Goal: Task Accomplishment & Management: Use online tool/utility

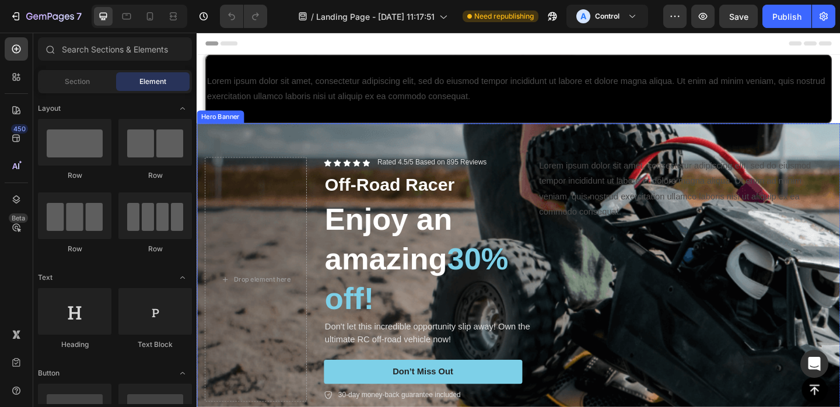
click at [331, 148] on div "Background Image" at bounding box center [547, 386] width 840 height 612
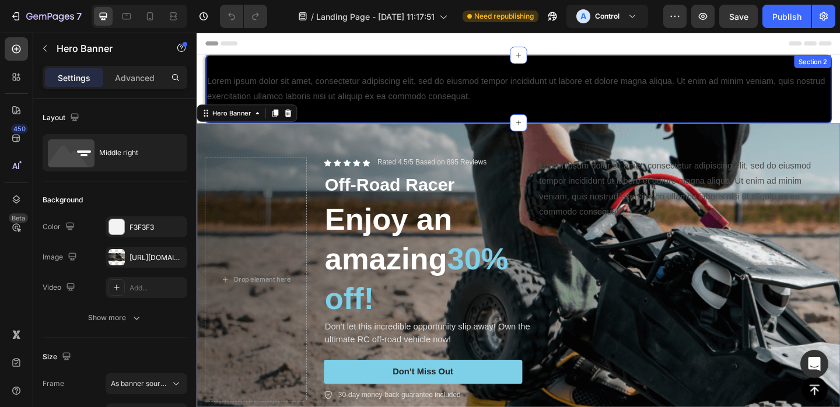
click at [352, 121] on div at bounding box center [546, 93] width 680 height 73
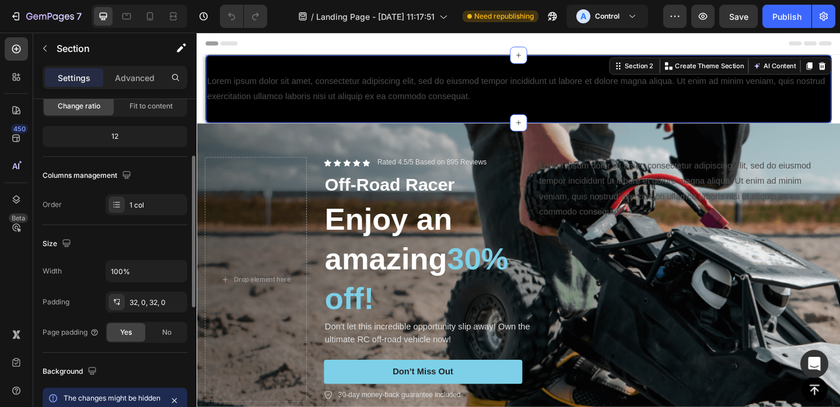
scroll to position [126, 0]
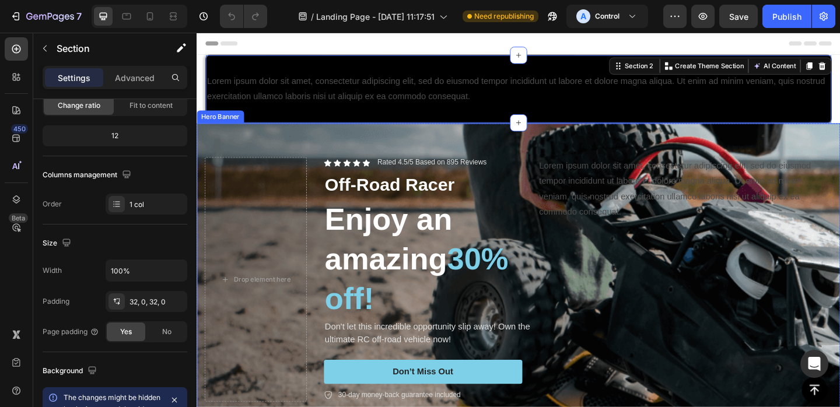
click at [290, 151] on div "Icon Icon Icon Icon Icon Icon List Rated 4.5/5 Based on 895 Reviews Text Block …" at bounding box center [546, 300] width 700 height 303
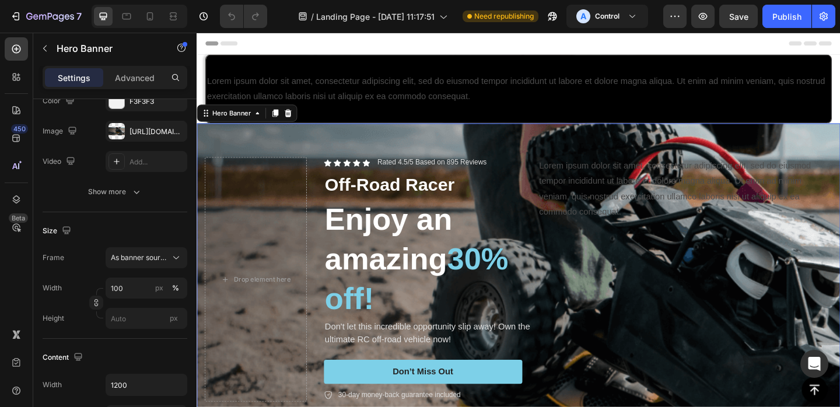
scroll to position [0, 0]
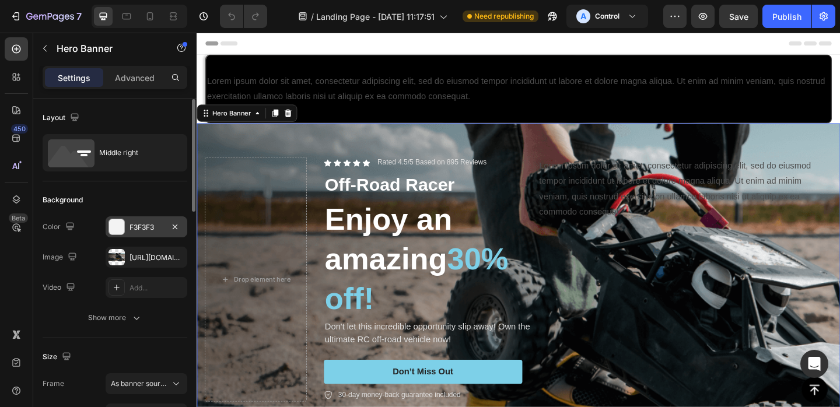
click at [146, 232] on div "F3F3F3" at bounding box center [146, 227] width 34 height 10
click at [136, 254] on div "[URL][DOMAIN_NAME]" at bounding box center [146, 257] width 34 height 10
click at [149, 196] on div "Background" at bounding box center [115, 200] width 145 height 19
click at [131, 289] on div "Add..." at bounding box center [156, 288] width 55 height 10
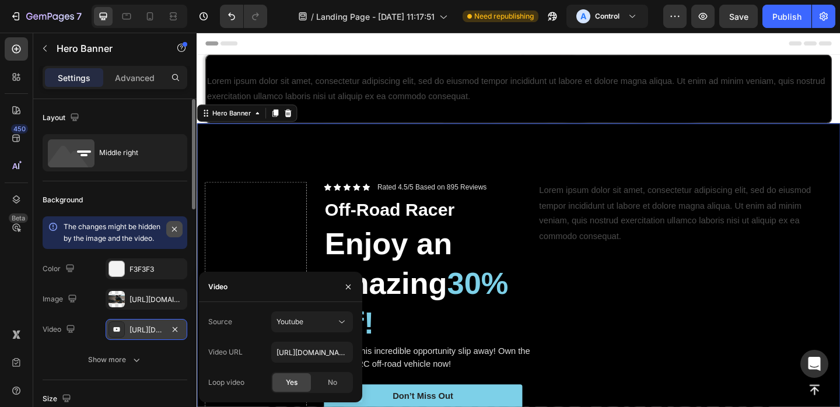
click at [175, 231] on icon "button" at bounding box center [174, 228] width 9 height 9
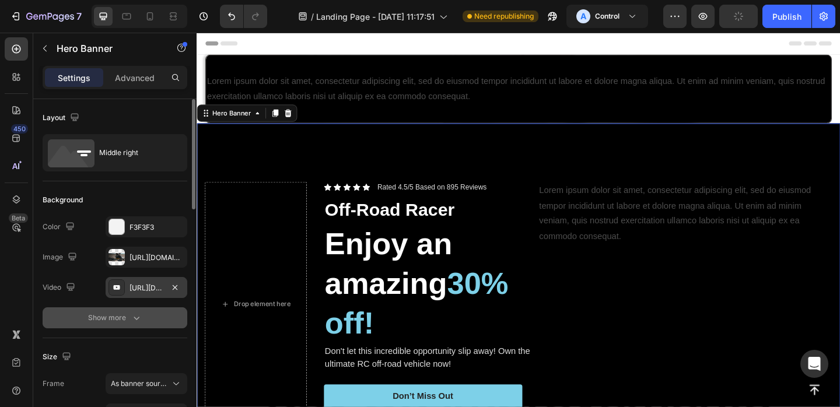
click at [136, 322] on icon "button" at bounding box center [137, 318] width 12 height 12
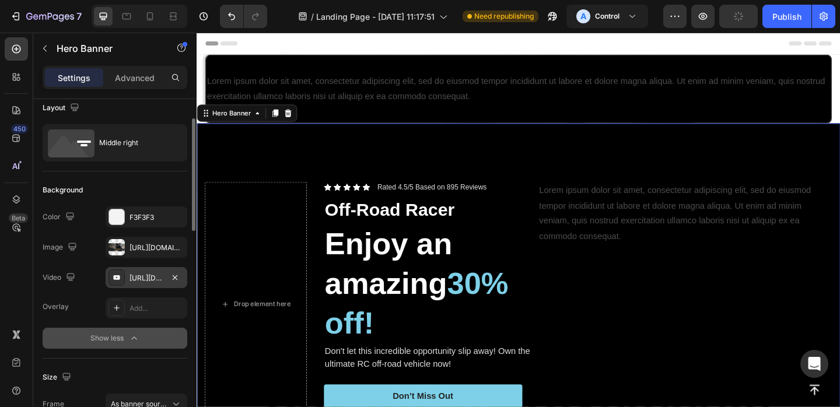
scroll to position [24, 0]
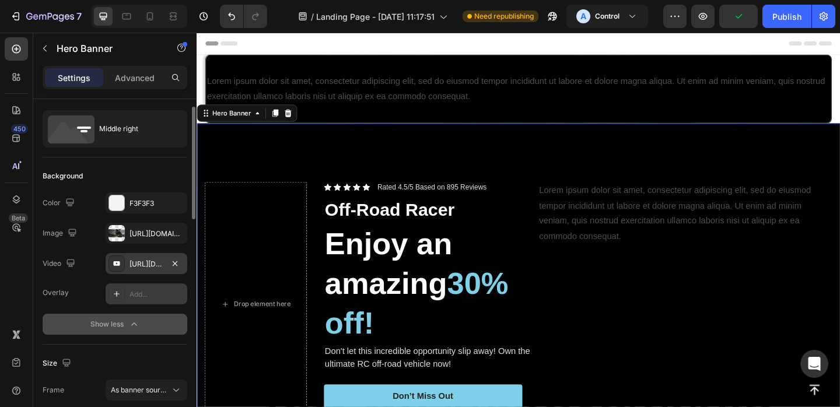
click at [140, 292] on div "Add..." at bounding box center [156, 294] width 55 height 10
click at [115, 173] on div "Background" at bounding box center [115, 176] width 145 height 19
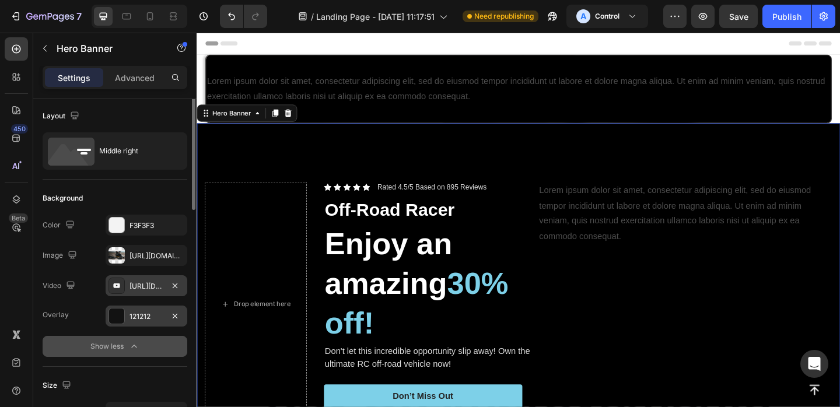
scroll to position [0, 0]
click at [346, 181] on div "Icon Icon Icon Icon Icon Icon List Rated 4.5/5 Based on 895 Reviews Text Block …" at bounding box center [546, 327] width 700 height 303
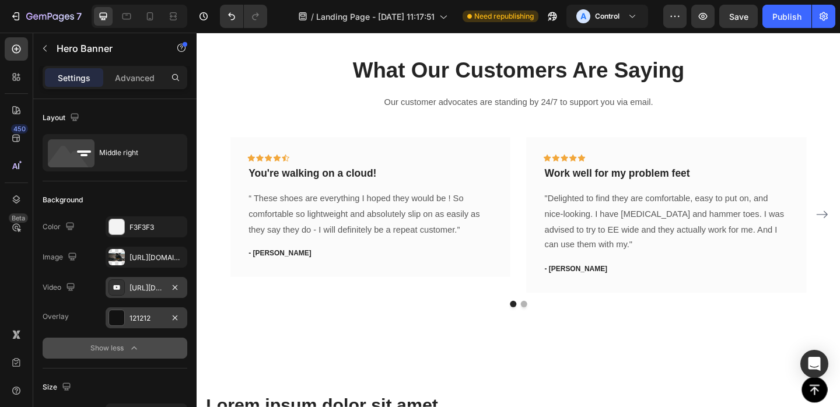
scroll to position [535, 0]
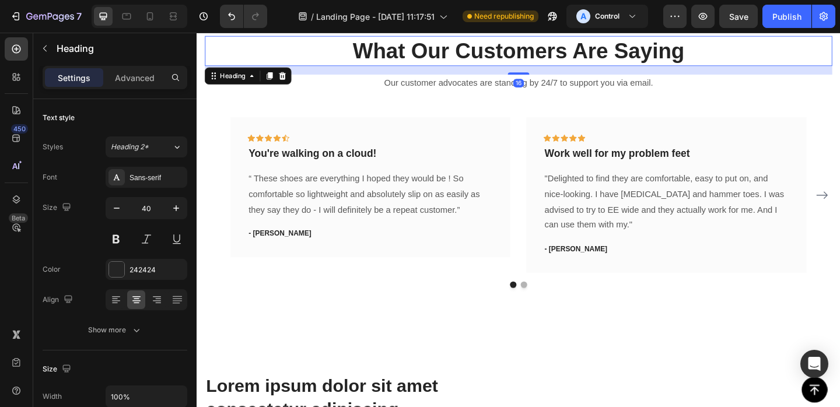
click at [406, 63] on p "What Our Customers Are Saying" at bounding box center [546, 52] width 680 height 30
click at [406, 55] on p "What Our Customers Are Saying" at bounding box center [546, 52] width 680 height 30
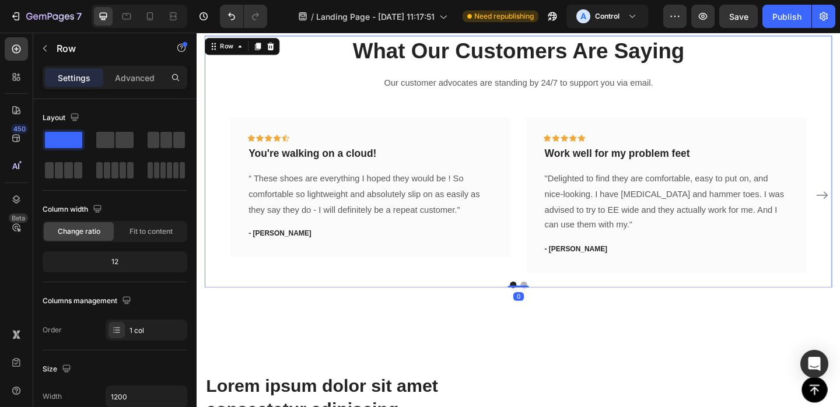
click at [374, 121] on div "What Our Customers Are Saying Heading Our customer advocates are standing by 24…" at bounding box center [546, 173] width 682 height 274
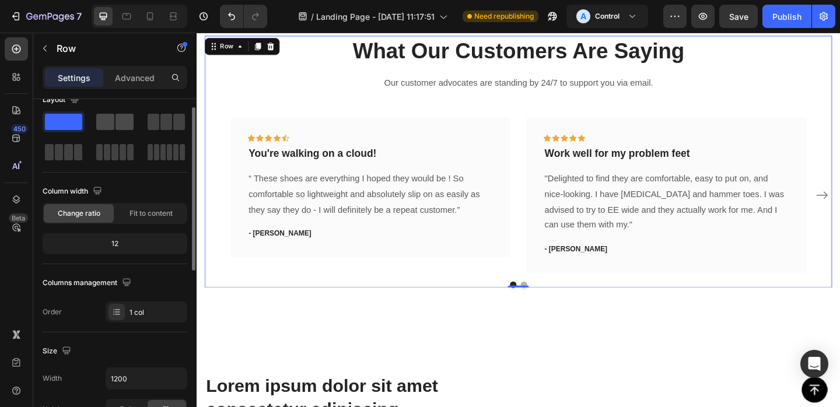
scroll to position [0, 0]
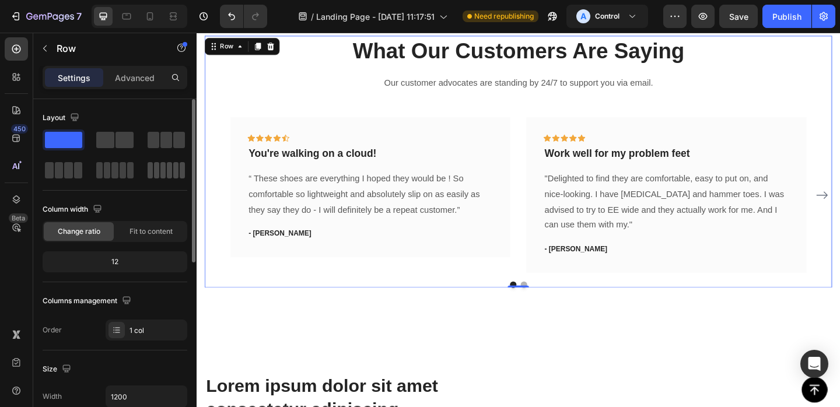
click at [178, 164] on span at bounding box center [175, 170] width 5 height 16
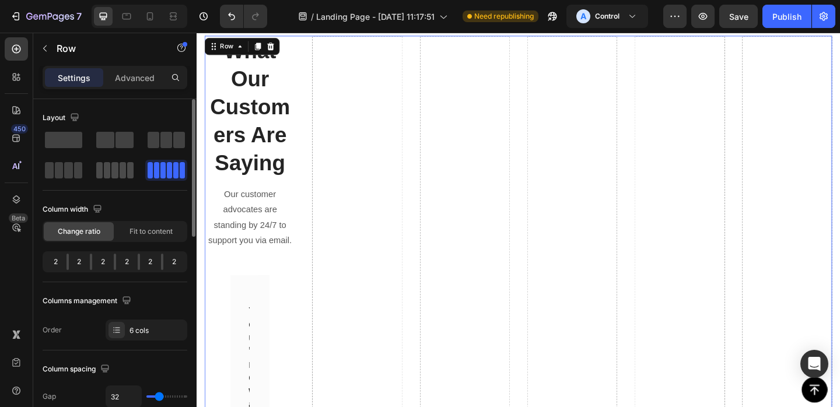
click at [97, 166] on span at bounding box center [99, 170] width 6 height 16
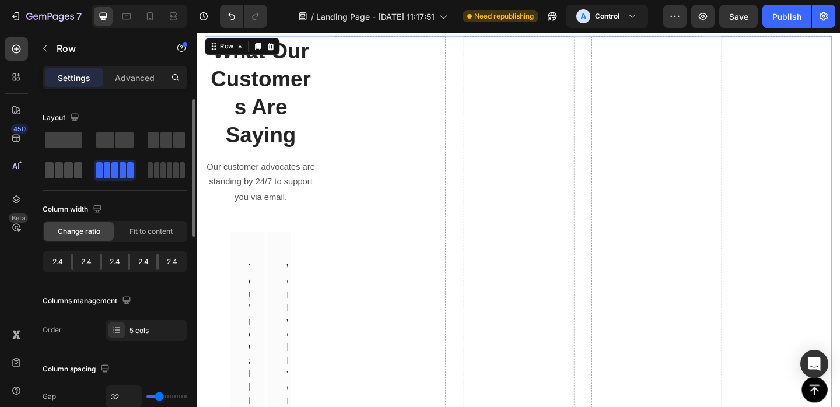
click at [61, 168] on span at bounding box center [59, 170] width 9 height 16
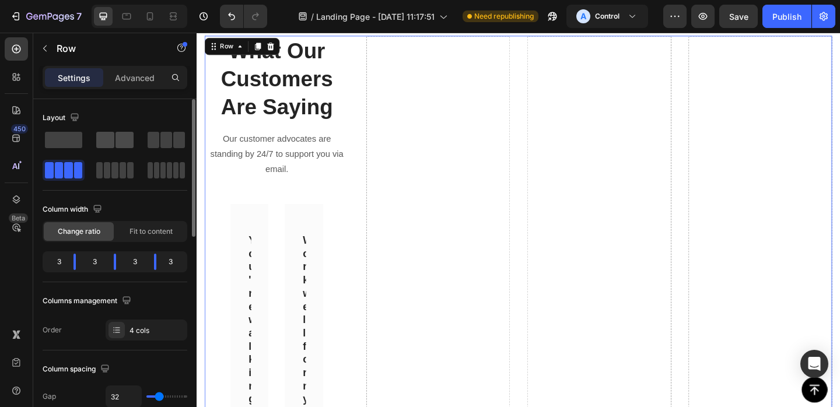
click at [121, 133] on span at bounding box center [124, 140] width 18 height 16
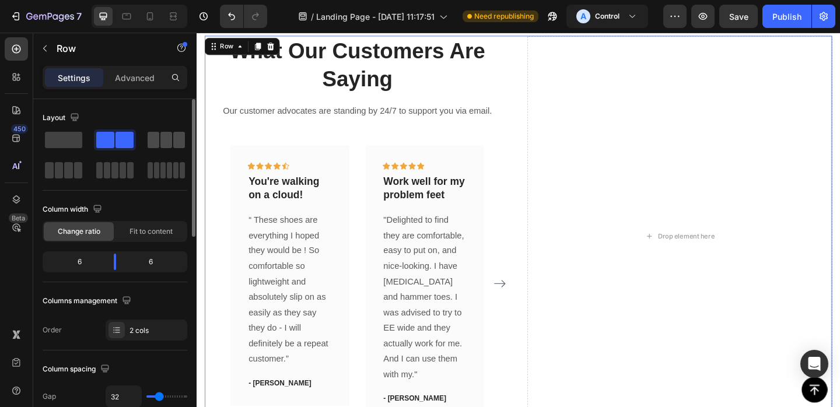
click at [159, 138] on span at bounding box center [154, 140] width 12 height 16
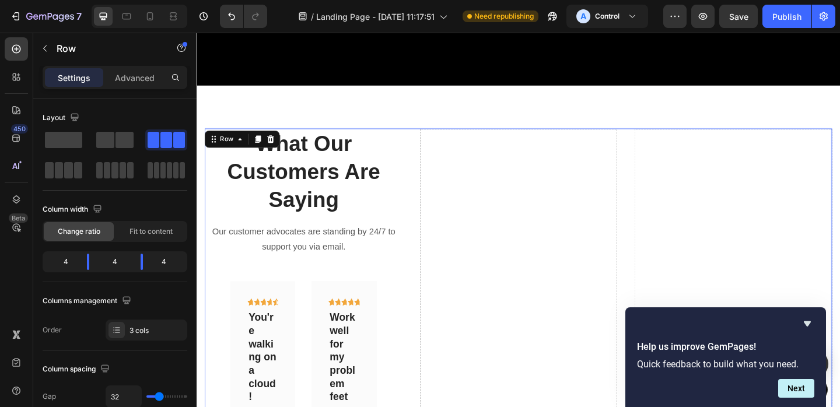
scroll to position [366, 0]
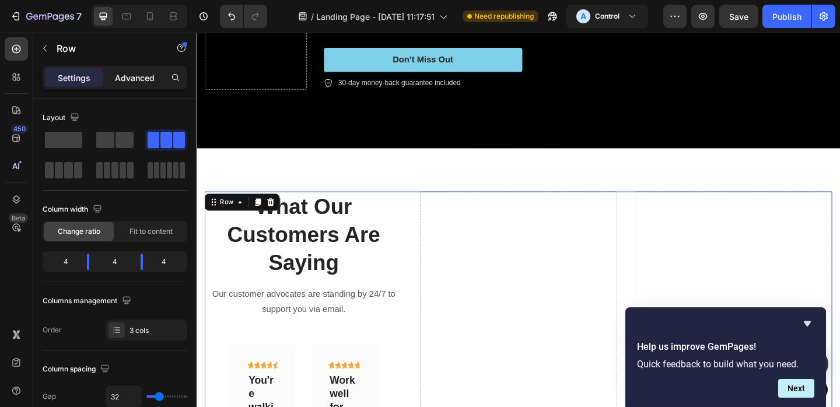
click at [148, 73] on p "Advanced" at bounding box center [135, 78] width 40 height 12
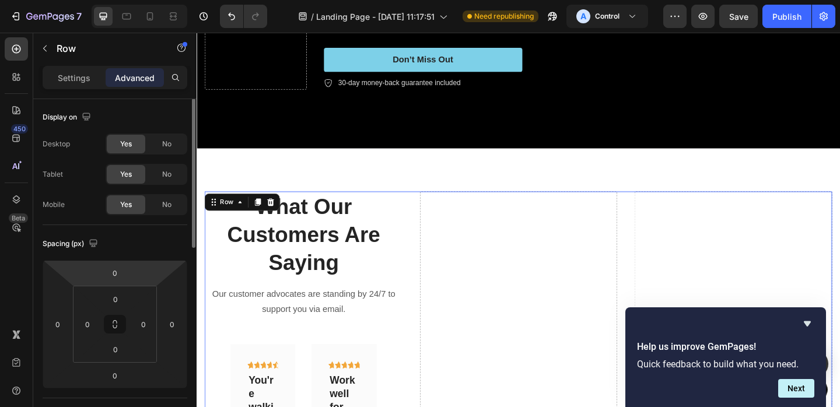
scroll to position [0, 0]
click at [87, 115] on icon "button" at bounding box center [86, 117] width 12 height 12
click at [120, 110] on div "Display on" at bounding box center [115, 117] width 145 height 19
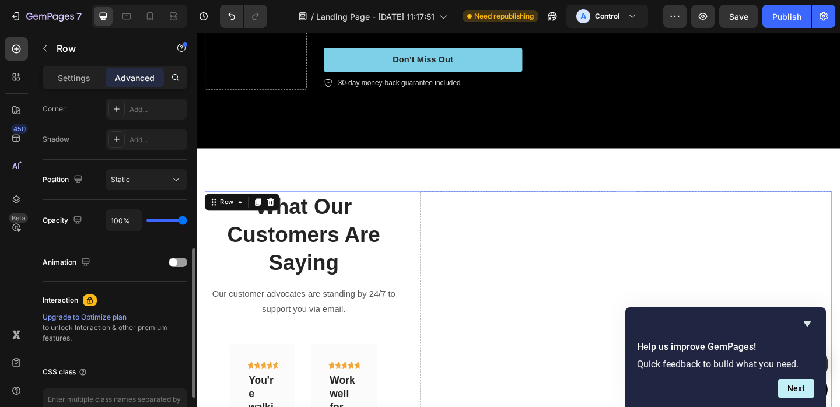
scroll to position [370, 0]
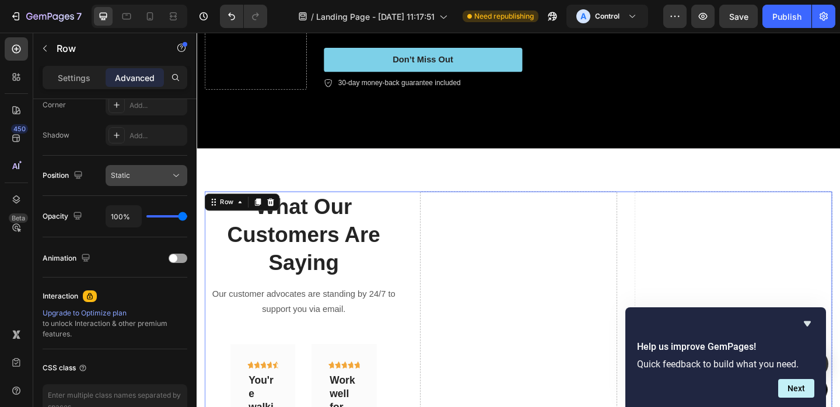
click at [143, 178] on div "Static" at bounding box center [140, 175] width 59 height 10
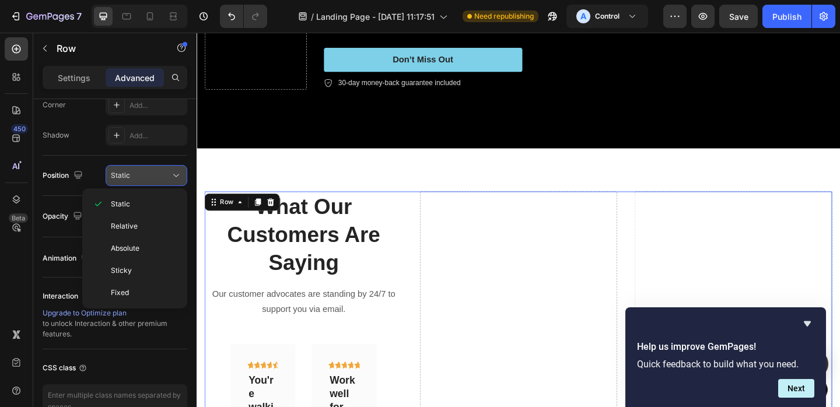
click at [143, 178] on div "Static" at bounding box center [140, 175] width 59 height 10
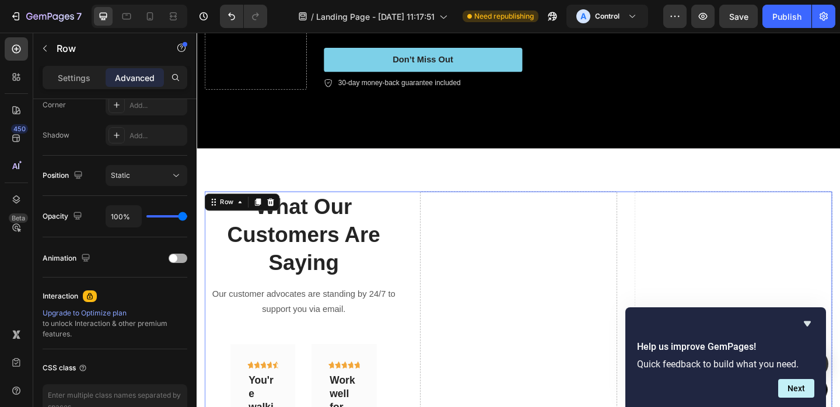
click at [172, 261] on span at bounding box center [173, 258] width 8 height 8
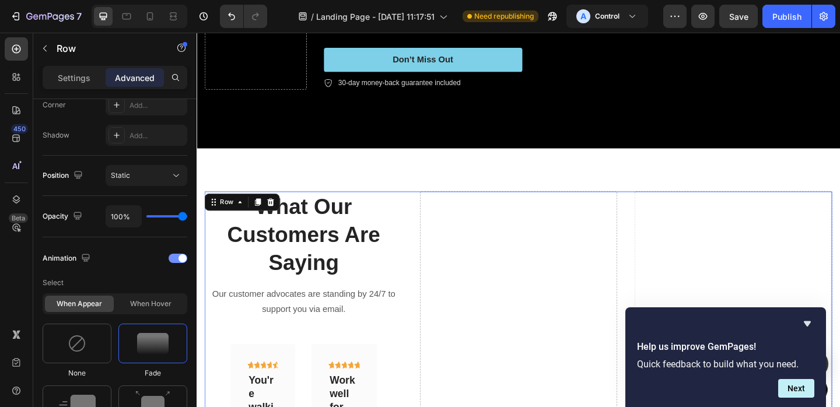
click at [174, 260] on div at bounding box center [178, 258] width 19 height 9
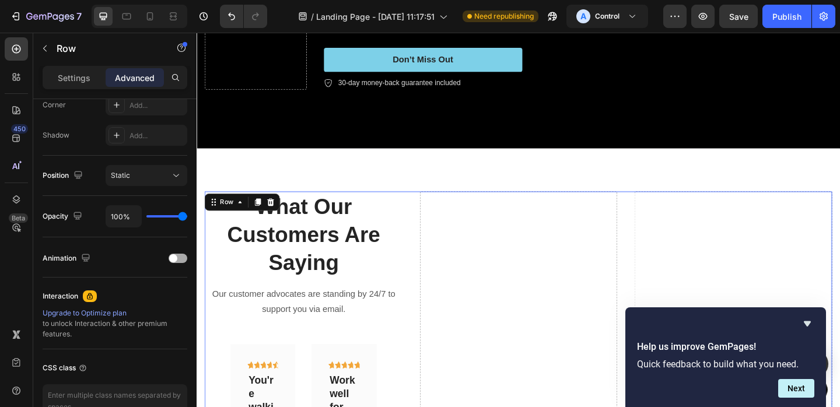
click at [174, 260] on span at bounding box center [173, 258] width 8 height 8
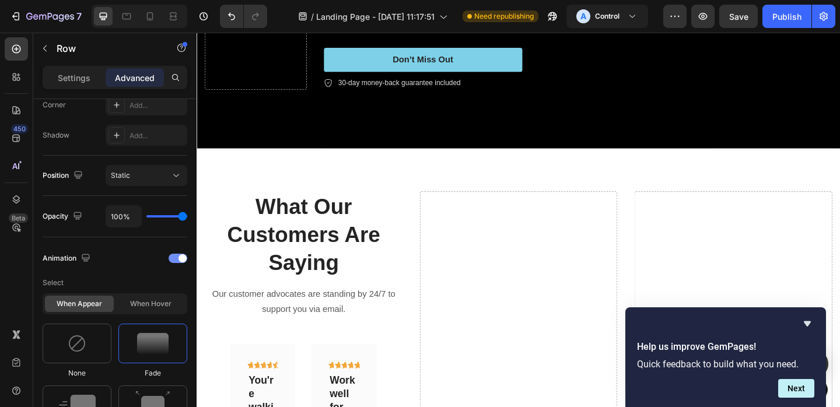
click at [174, 260] on div at bounding box center [178, 258] width 19 height 9
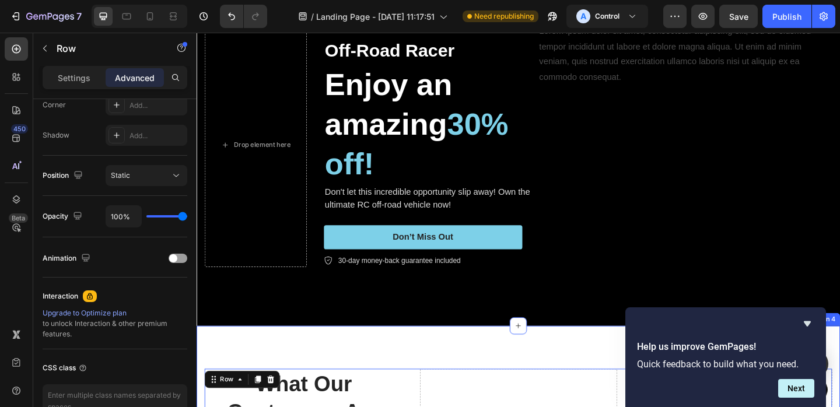
scroll to position [0, 0]
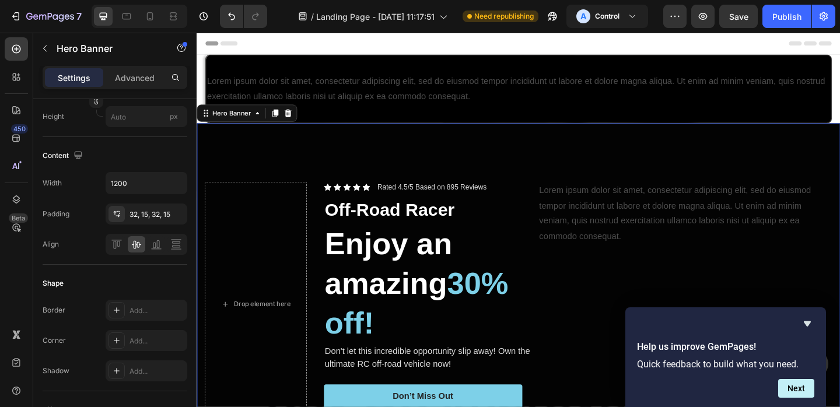
click at [275, 145] on div "Overlay" at bounding box center [546, 328] width 700 height 394
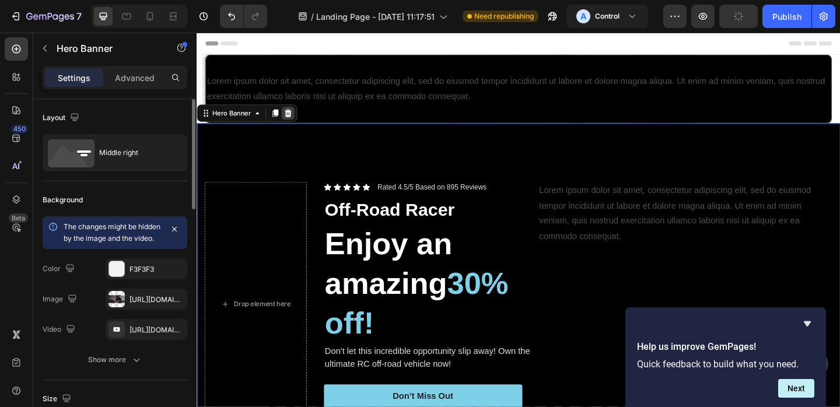
click at [296, 120] on icon at bounding box center [296, 119] width 8 height 8
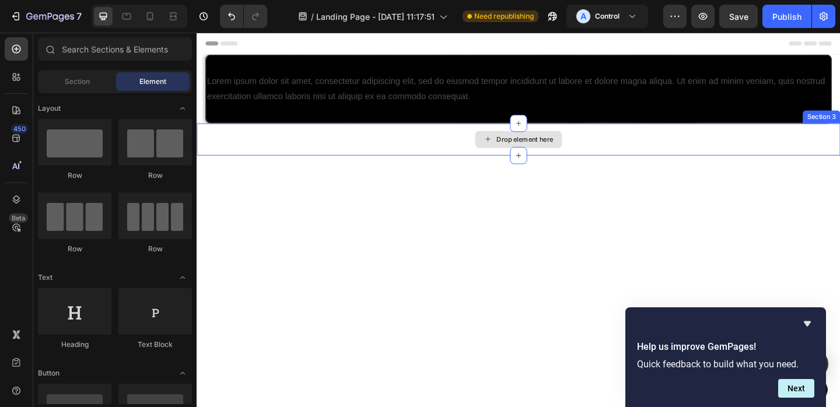
click at [542, 148] on div "Drop element here" at bounding box center [553, 148] width 62 height 9
click at [518, 150] on div "Drop element here" at bounding box center [546, 148] width 94 height 19
click at [550, 164] on icon at bounding box center [546, 166] width 9 height 9
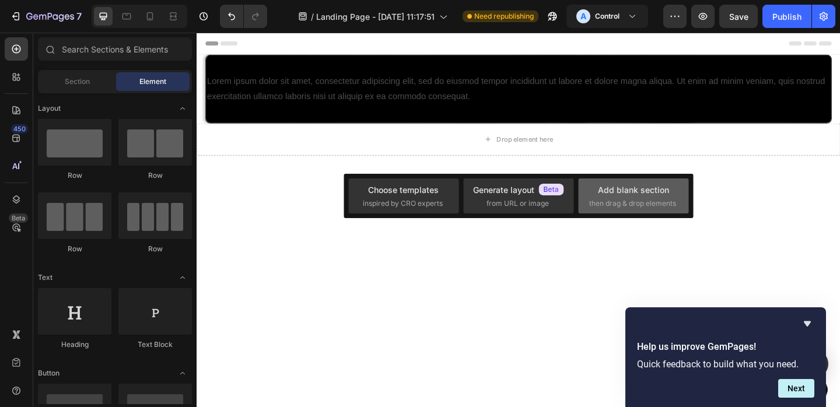
click at [627, 196] on div "Add blank section then drag & drop elements" at bounding box center [633, 196] width 89 height 25
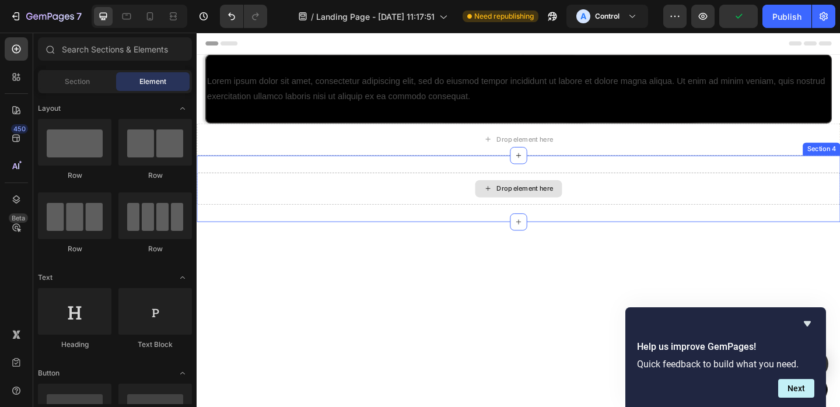
click at [451, 195] on div "Drop element here" at bounding box center [546, 202] width 700 height 35
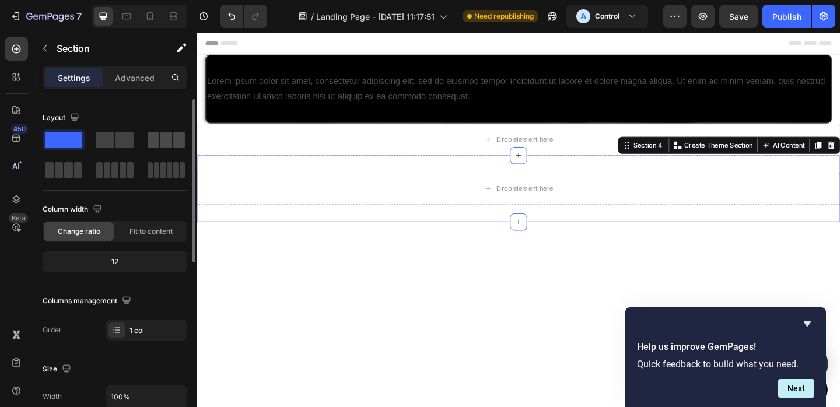
click at [146, 140] on div at bounding box center [166, 139] width 42 height 21
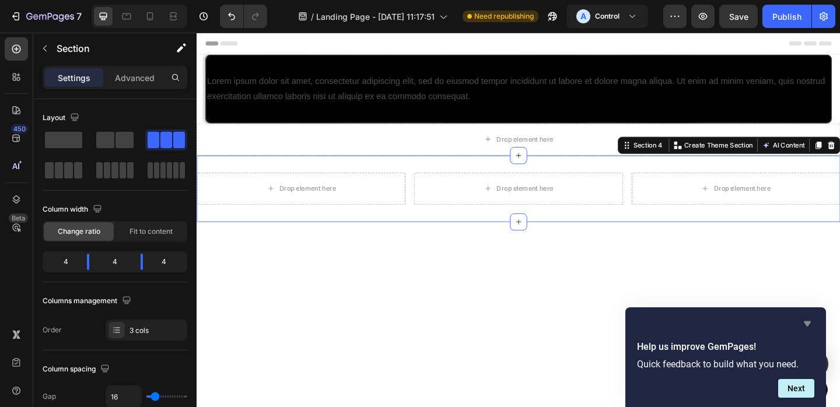
click at [805, 324] on icon "Hide survey" at bounding box center [806, 323] width 7 height 5
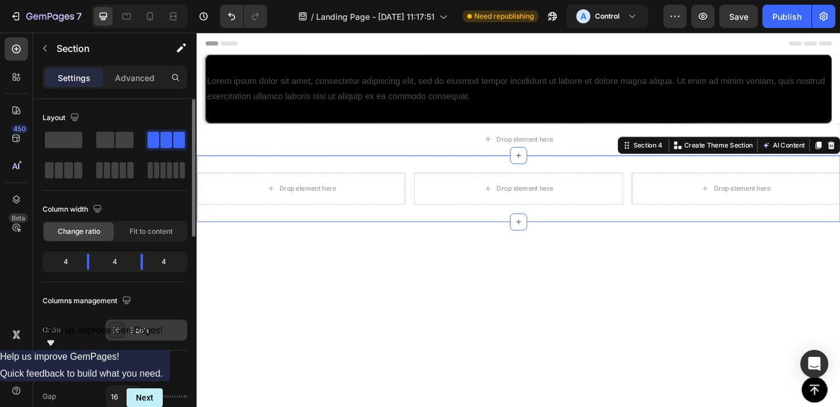
click at [151, 336] on div "3 cols" at bounding box center [147, 330] width 82 height 21
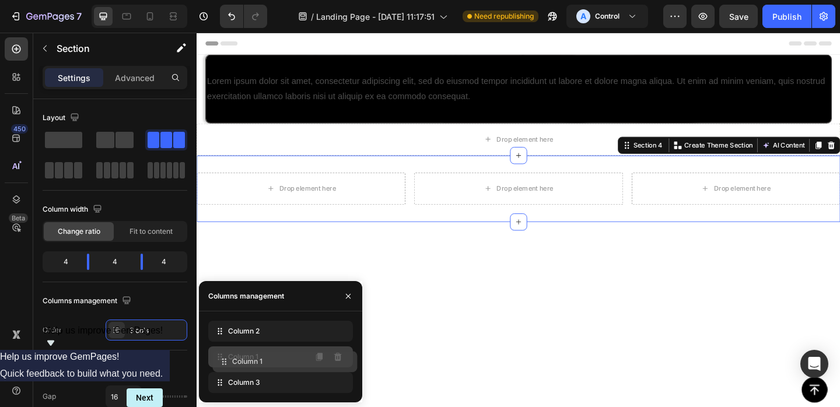
drag, startPoint x: 250, startPoint y: 328, endPoint x: 254, endPoint y: 359, distance: 30.7
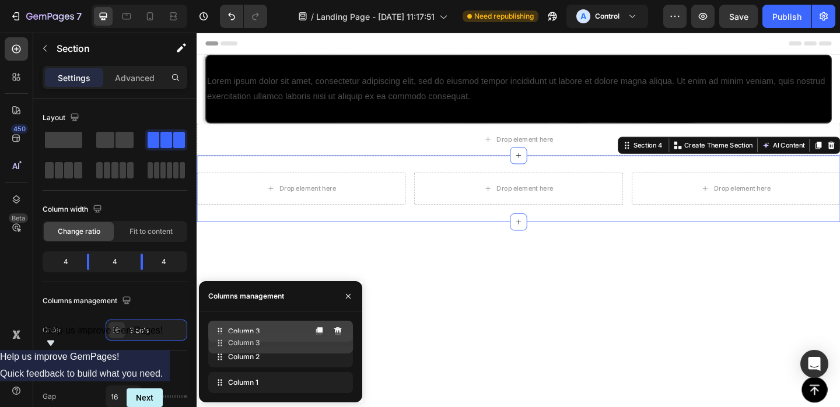
drag, startPoint x: 254, startPoint y: 377, endPoint x: 254, endPoint y: 332, distance: 45.5
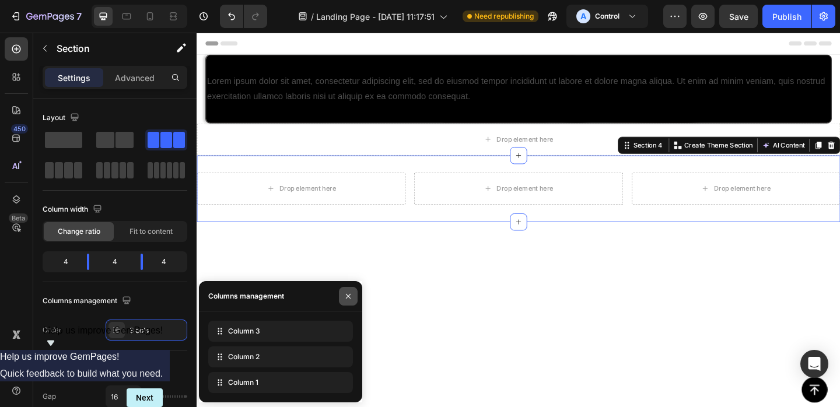
click at [346, 293] on icon "button" at bounding box center [348, 295] width 5 height 5
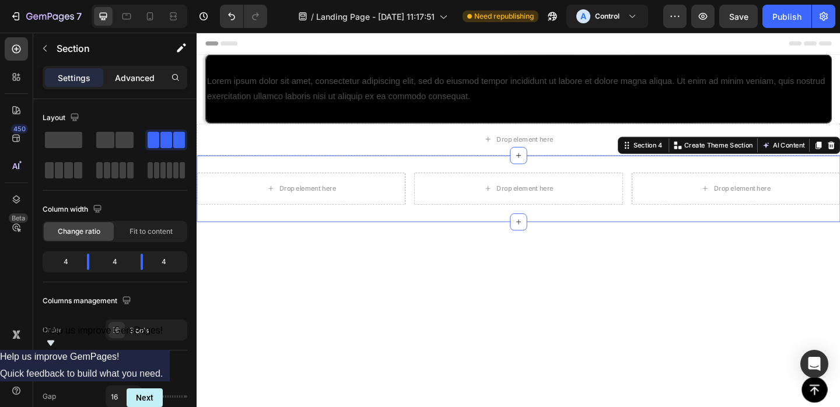
click at [137, 72] on p "Advanced" at bounding box center [135, 78] width 40 height 12
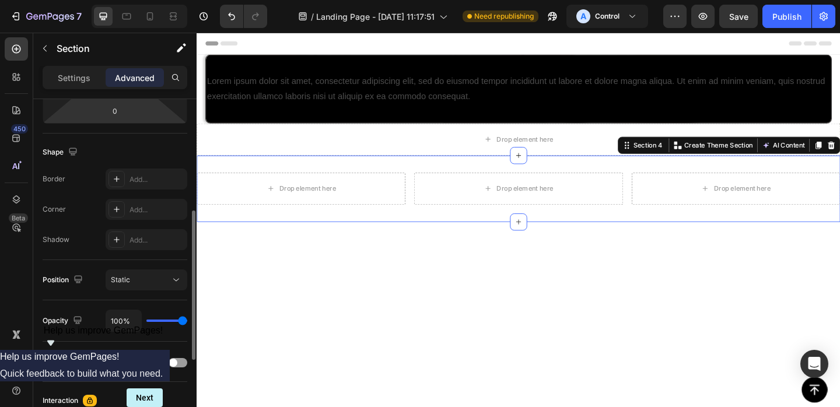
scroll to position [240, 0]
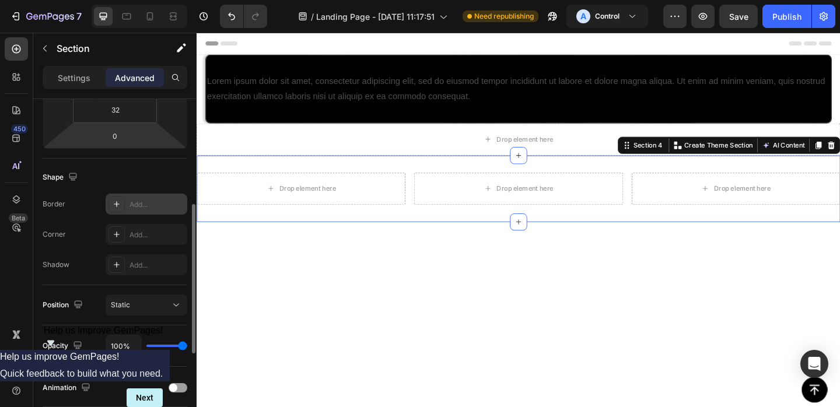
click at [135, 209] on div "Add..." at bounding box center [156, 204] width 55 height 10
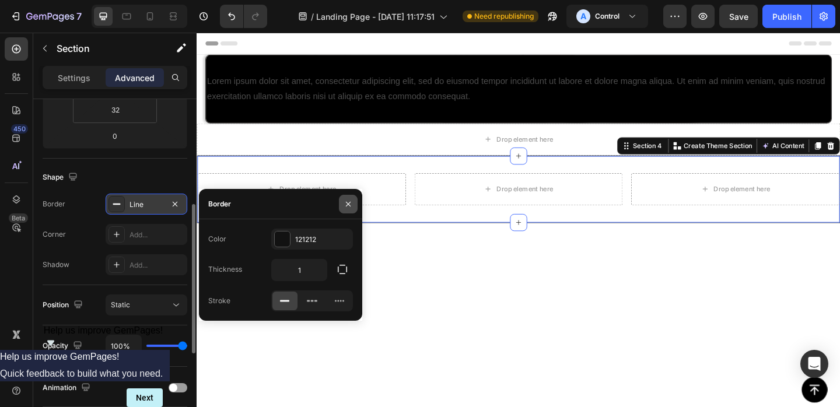
click at [342, 210] on button "button" at bounding box center [348, 204] width 19 height 19
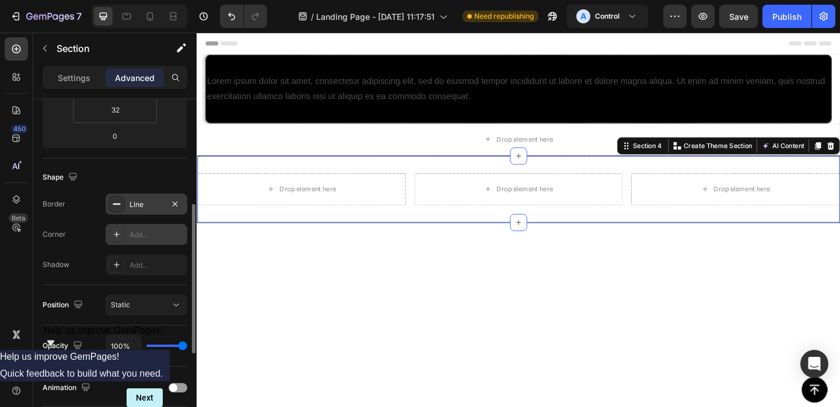
click at [148, 235] on div "Add..." at bounding box center [156, 235] width 55 height 10
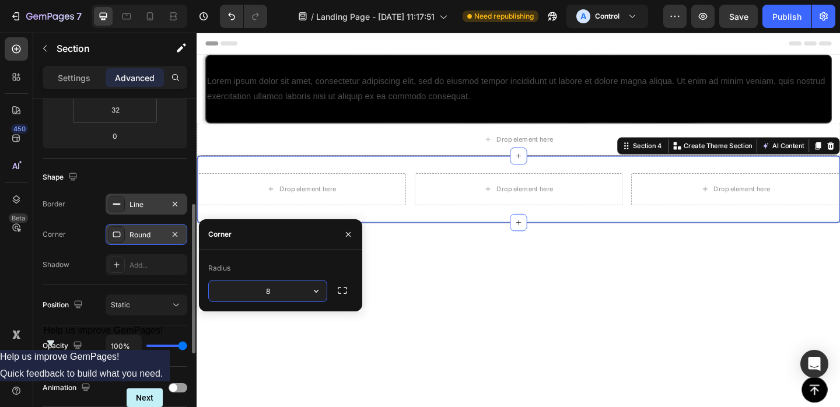
click at [276, 289] on input "8" at bounding box center [268, 290] width 118 height 21
click at [298, 265] on div "Radius" at bounding box center [280, 268] width 145 height 19
click at [287, 287] on input "8" at bounding box center [268, 290] width 118 height 21
click at [339, 292] on icon "button" at bounding box center [342, 291] width 12 height 12
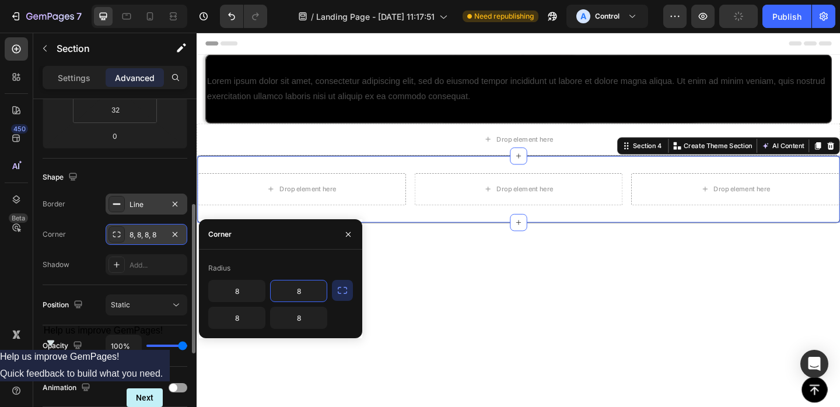
click at [304, 289] on input "8" at bounding box center [299, 290] width 56 height 21
click at [246, 292] on input "8" at bounding box center [237, 290] width 56 height 21
type input "12"
click at [271, 269] on div "Radius" at bounding box center [280, 268] width 145 height 19
click at [346, 272] on div "Radius" at bounding box center [280, 268] width 145 height 19
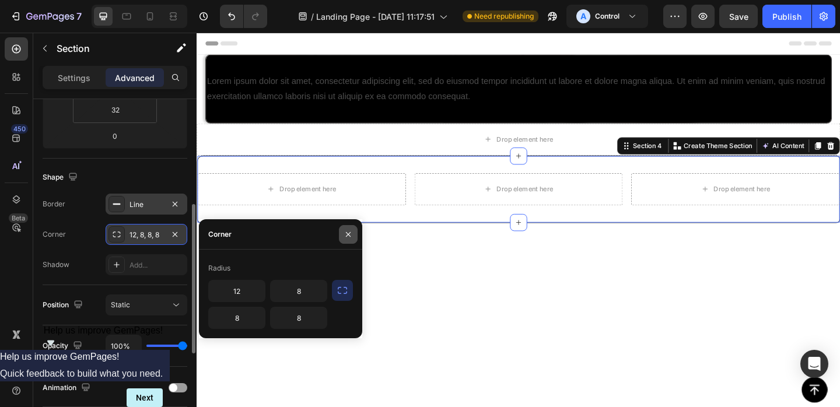
click at [346, 228] on button "button" at bounding box center [348, 234] width 19 height 19
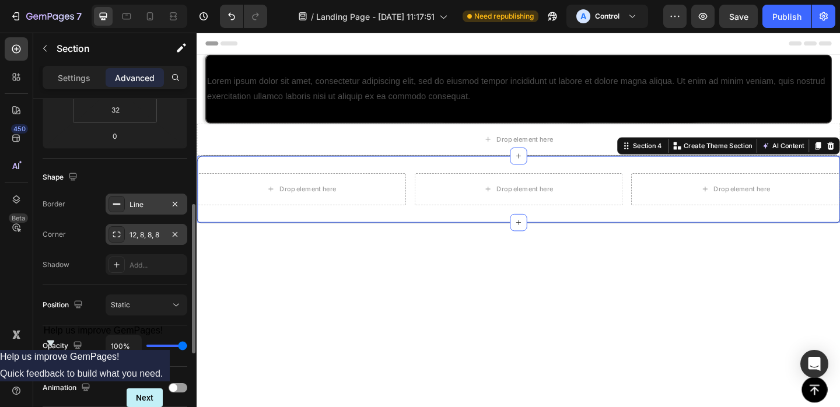
click at [152, 236] on div "12, 8, 8, 8" at bounding box center [146, 235] width 34 height 10
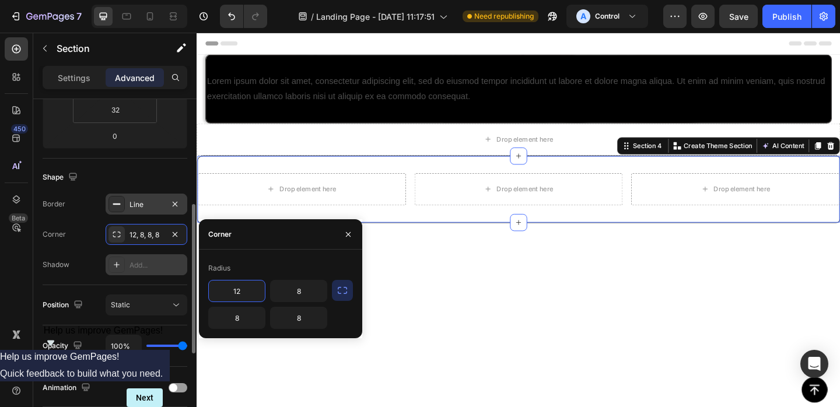
click at [151, 264] on div "Add..." at bounding box center [156, 265] width 55 height 10
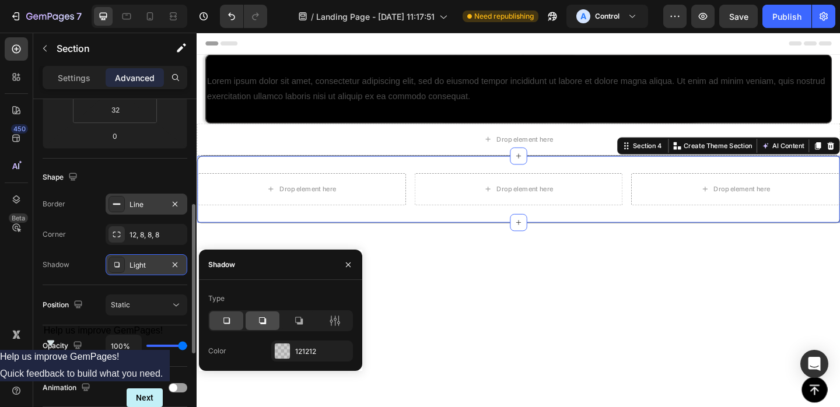
click at [266, 327] on div at bounding box center [262, 320] width 34 height 19
click at [304, 324] on icon at bounding box center [299, 321] width 12 height 12
click at [334, 324] on icon at bounding box center [335, 321] width 12 height 12
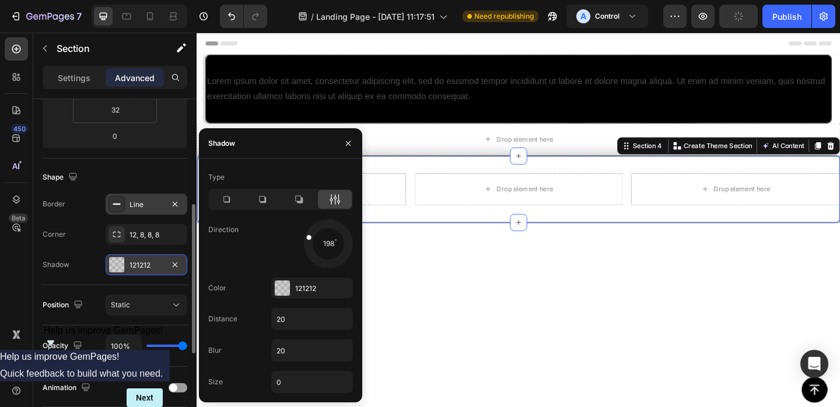
drag, startPoint x: 343, startPoint y: 255, endPoint x: 317, endPoint y: 238, distance: 31.7
click at [317, 238] on div at bounding box center [315, 239] width 27 height 15
drag, startPoint x: 314, startPoint y: 236, endPoint x: 332, endPoint y: 227, distance: 20.1
click at [332, 227] on div at bounding box center [332, 231] width 15 height 27
click at [294, 230] on div "290" at bounding box center [312, 243] width 82 height 49
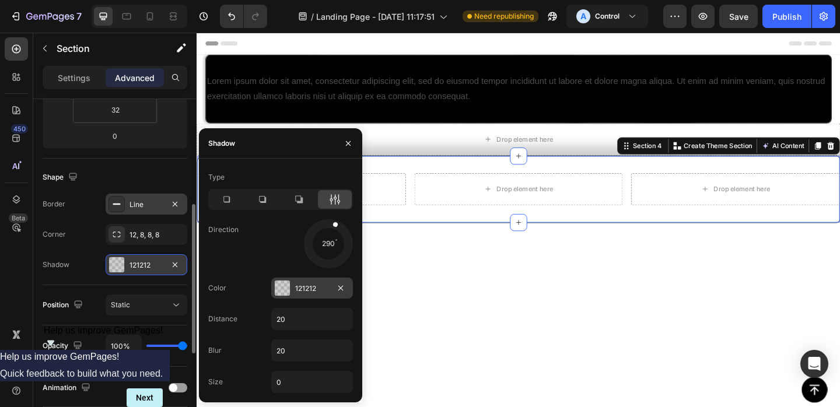
click at [287, 286] on div at bounding box center [282, 287] width 15 height 15
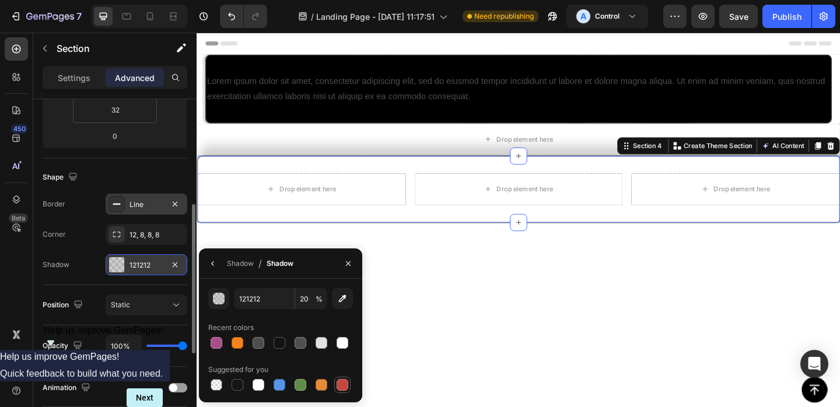
click at [340, 381] on div at bounding box center [342, 385] width 12 height 12
type input "C5453F"
type input "100"
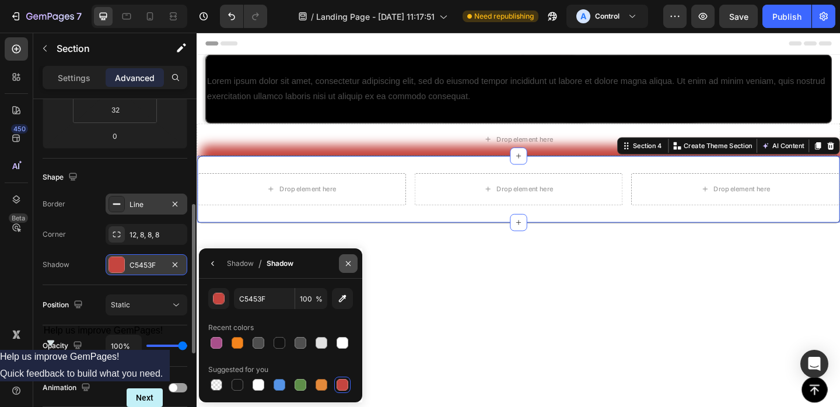
click at [346, 260] on icon "button" at bounding box center [347, 263] width 9 height 9
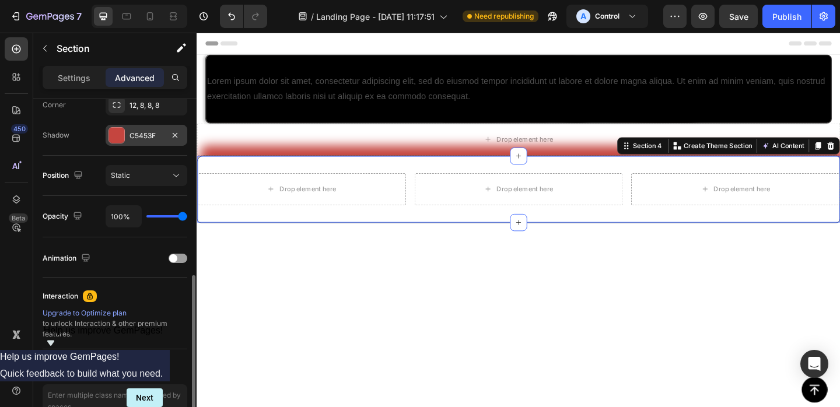
scroll to position [380, 0]
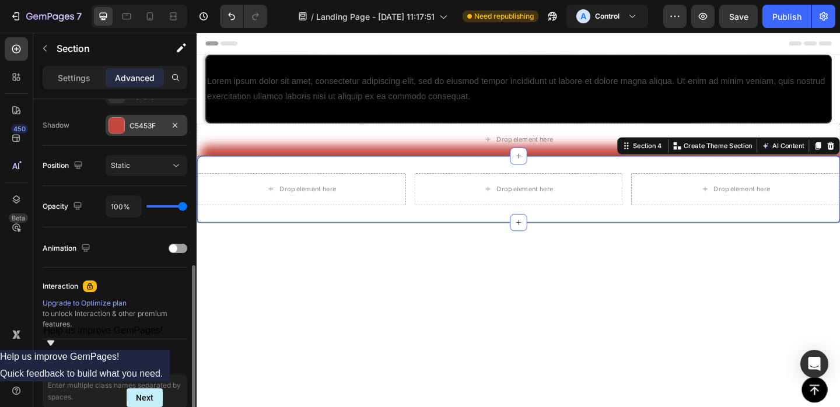
type input "89%"
type input "89"
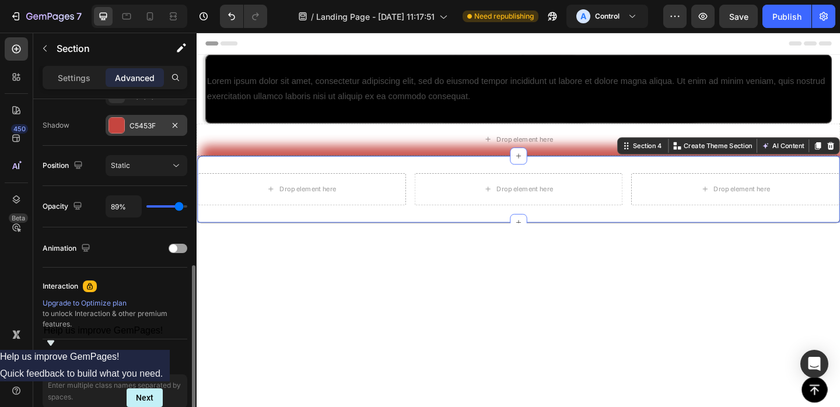
type input "86%"
type input "86"
type input "84%"
type input "84"
type input "82%"
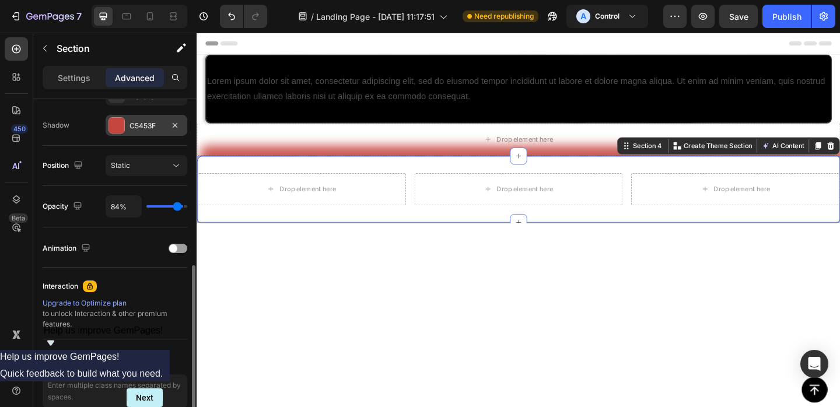
type input "82"
type input "80%"
type input "80"
type input "77%"
type input "77"
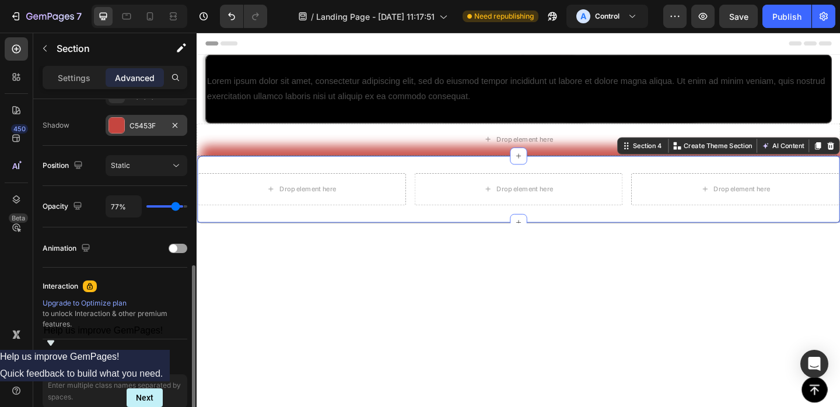
type input "75%"
type input "75"
type input "73%"
type input "73"
type input "69%"
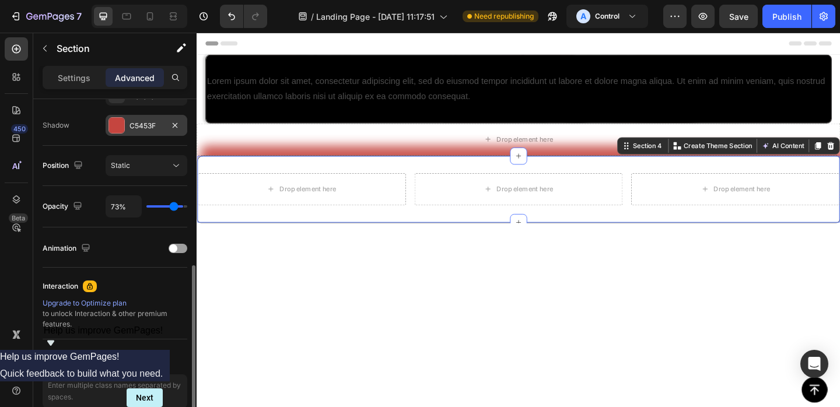
type input "69"
type input "66%"
type input "66"
type input "62%"
type input "62"
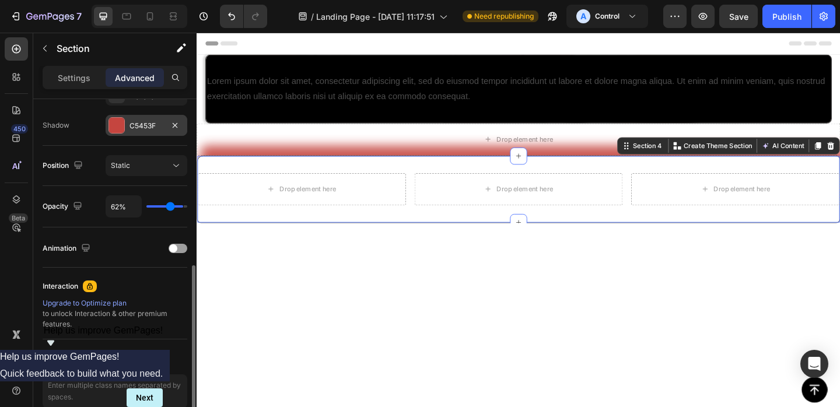
type input "58%"
type input "58"
type input "55%"
type input "55"
type input "53%"
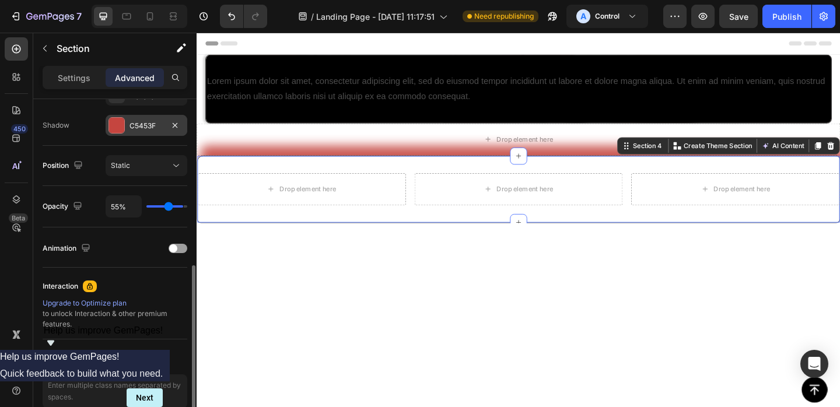
type input "53"
type input "51%"
type input "51"
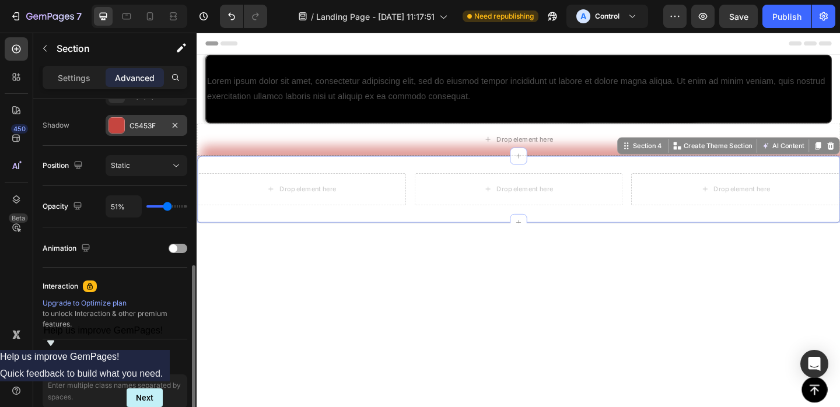
type input "49%"
type input "49"
type input "48%"
type input "48"
type input "47%"
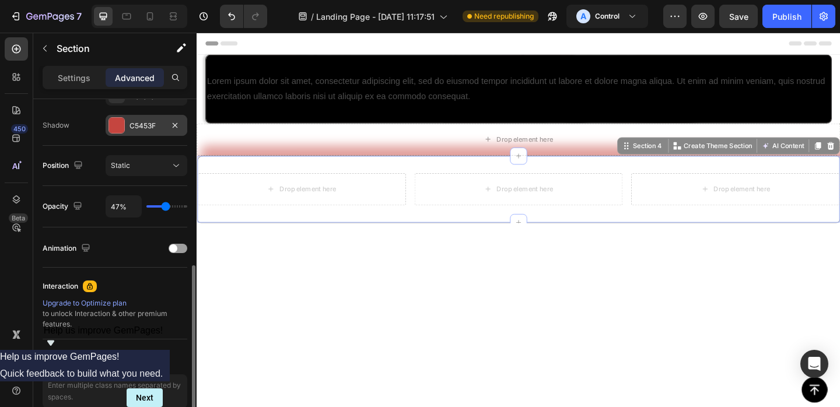
drag, startPoint x: 179, startPoint y: 205, endPoint x: 166, endPoint y: 205, distance: 13.4
type input "47"
click at [166, 205] on input "range" at bounding box center [166, 206] width 41 height 2
type input "42%"
type input "42"
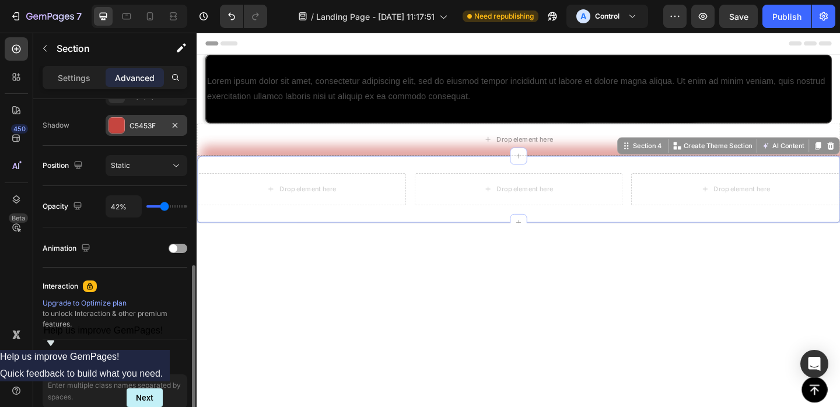
type input "36%"
type input "36"
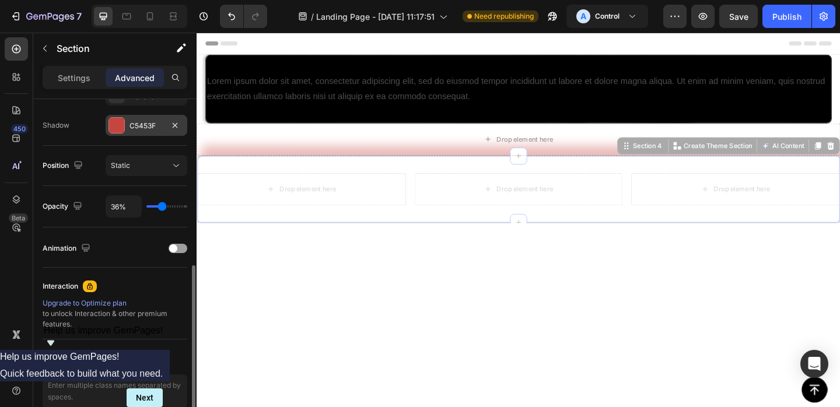
type input "31%"
type input "31"
type input "23%"
type input "23"
type input "20%"
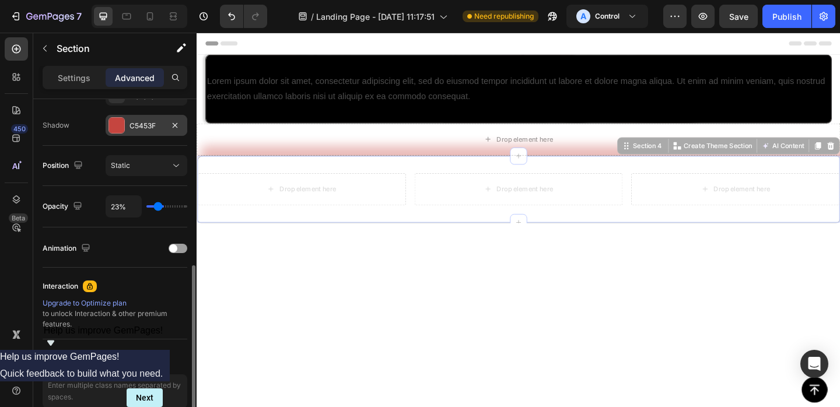
type input "20"
type input "16%"
type input "16"
type input "13%"
type input "13"
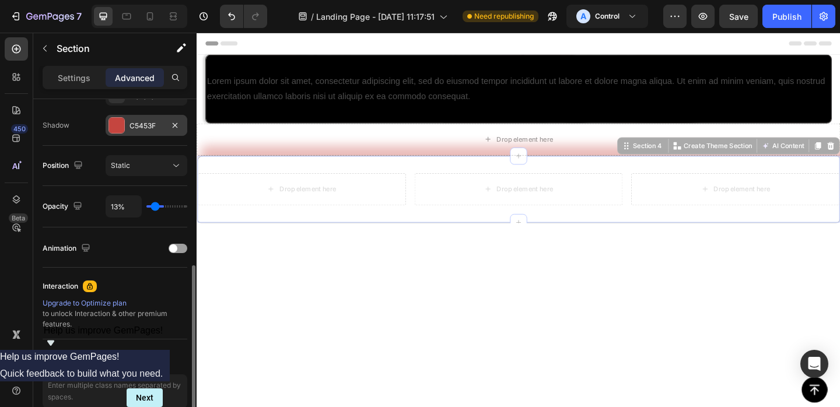
type input "11%"
type input "11"
type input "9%"
type input "9"
type input "7%"
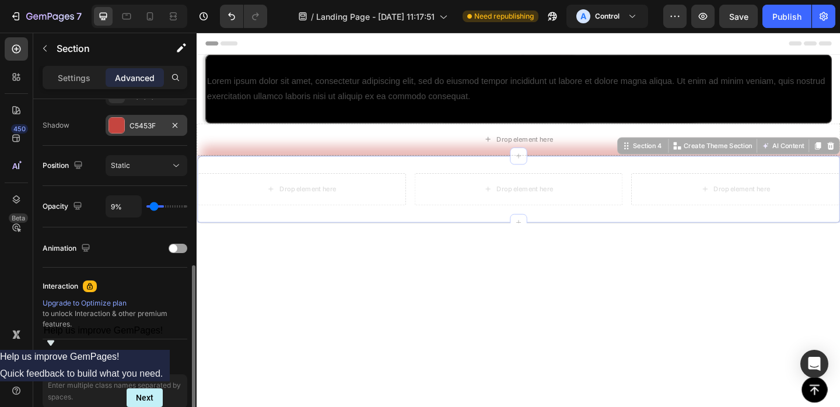
type input "7"
type input "6%"
type input "6"
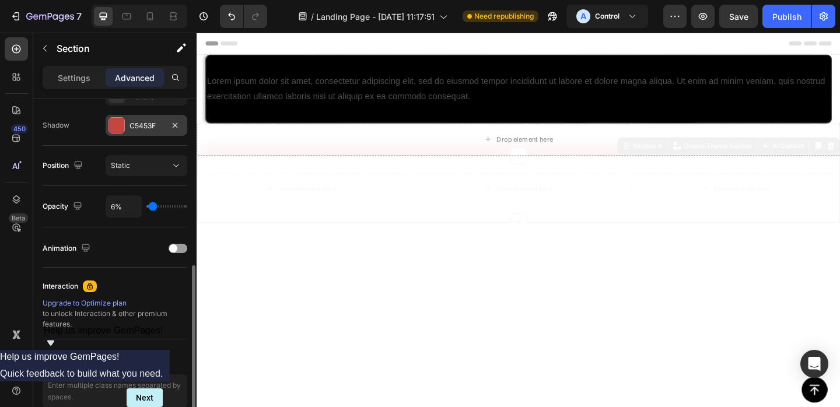
type input "7%"
type input "7"
type input "8%"
type input "8"
type input "13%"
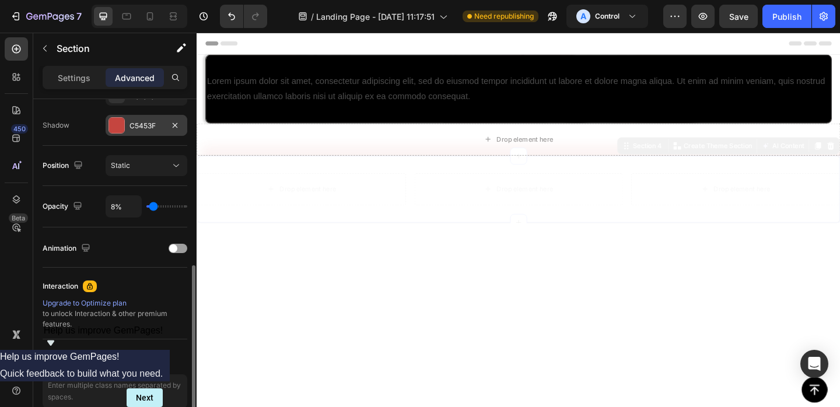
type input "13"
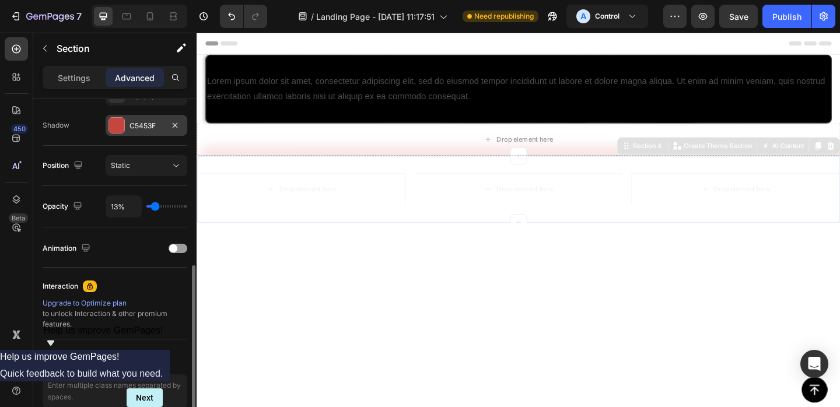
type input "21%"
type input "21"
type input "33%"
type input "33"
type input "47%"
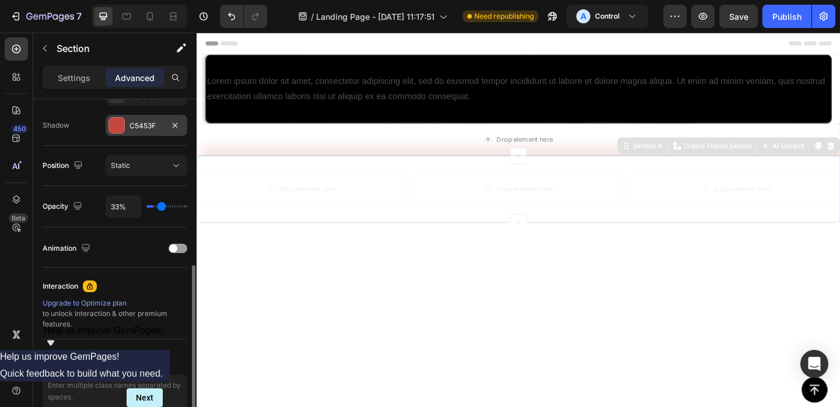
type input "47"
type input "61%"
type input "61"
type input "75%"
type input "75"
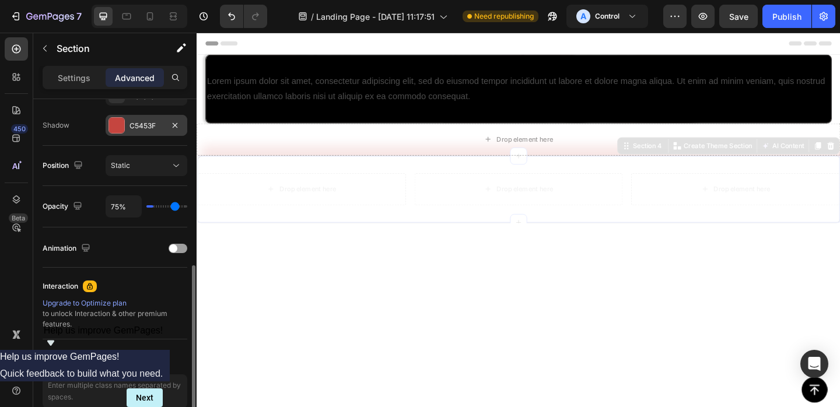
type input "86%"
type input "86"
type input "95%"
type input "95"
type input "100%"
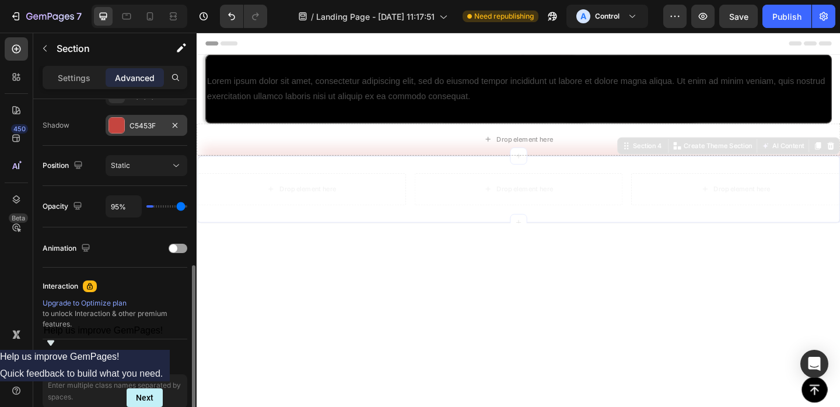
type input "100"
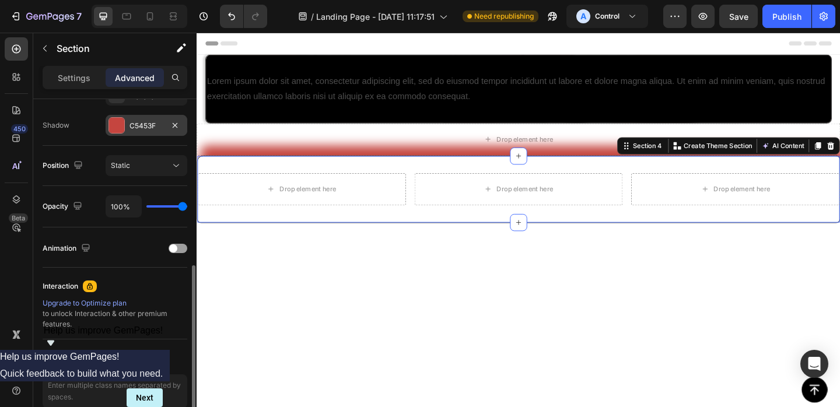
type input "89%"
type input "89"
type input "83%"
type input "83"
type input "78%"
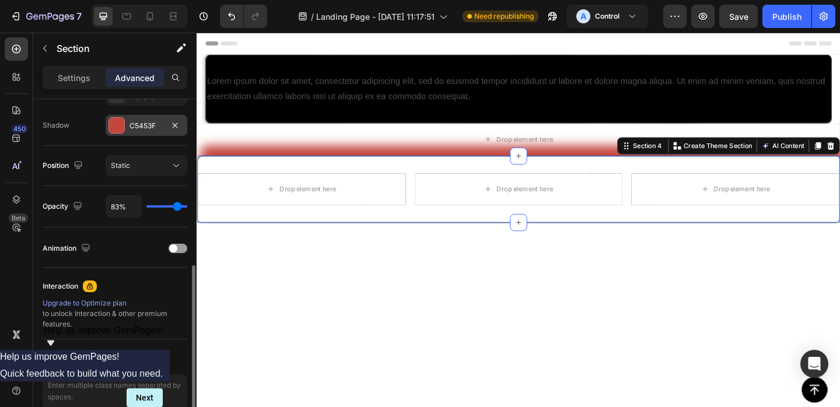
type input "78"
type input "73%"
type input "73"
type input "68%"
type input "68"
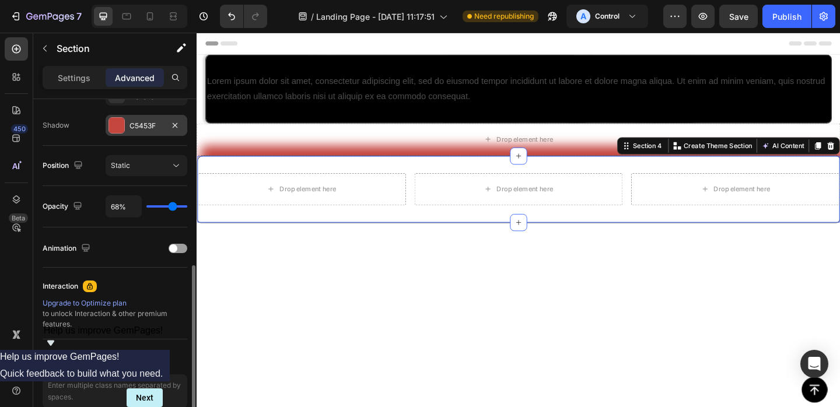
type input "64%"
type input "64"
type input "60%"
type input "60"
type input "56%"
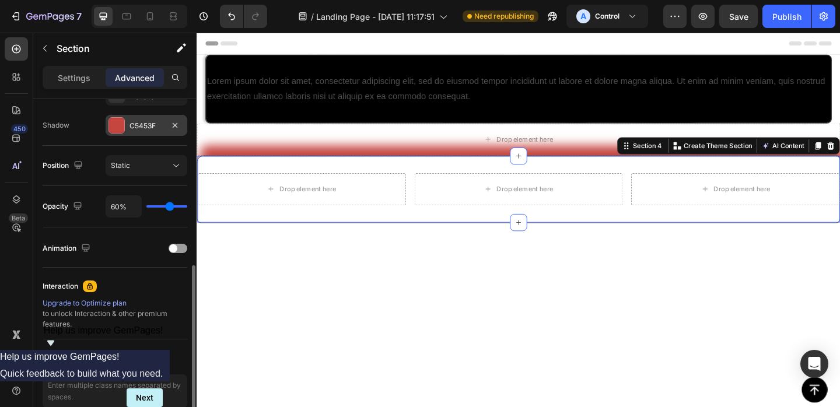
type input "56"
type input "53%"
type input "53"
type input "50%"
type input "50"
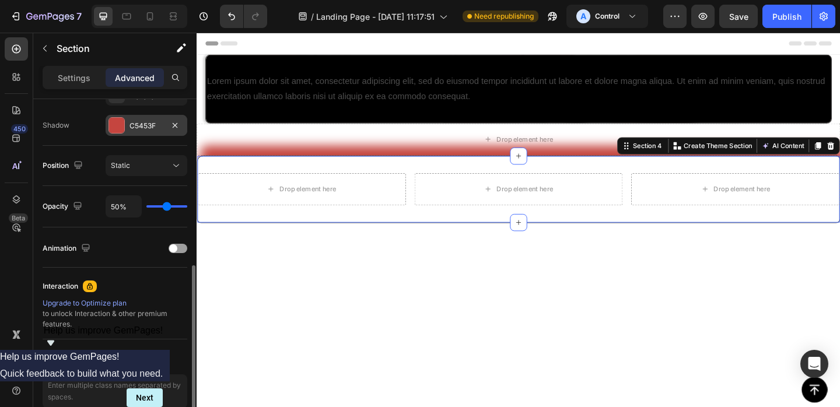
type input "48%"
type input "48"
type input "47%"
type input "47"
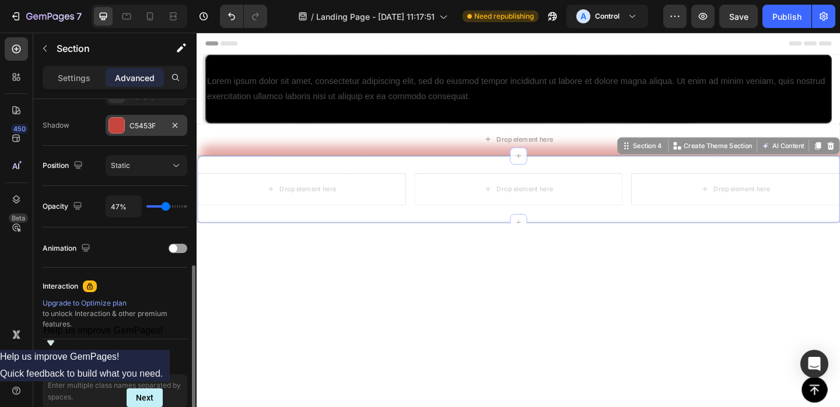
type input "46%"
type input "46"
type input "45%"
type input "45"
type input "44%"
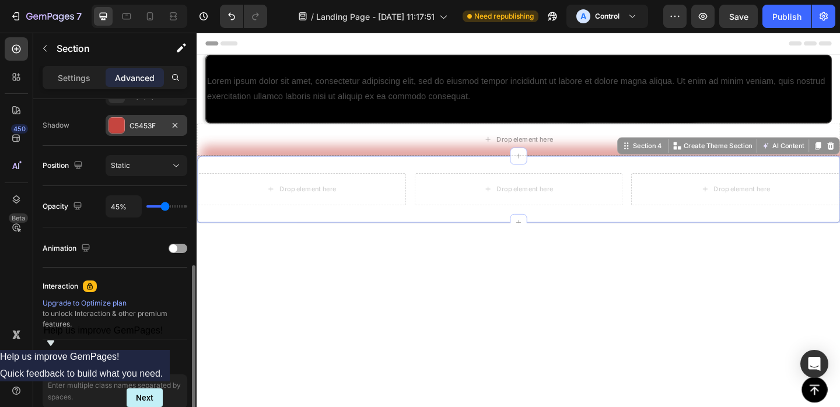
type input "44"
type input "43%"
type input "43"
type input "42%"
type input "42"
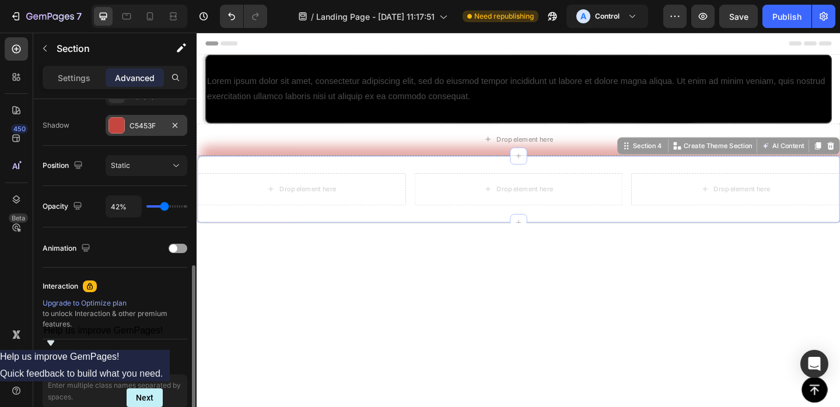
type input "40%"
type input "40"
type input "36%"
type input "36"
type input "32%"
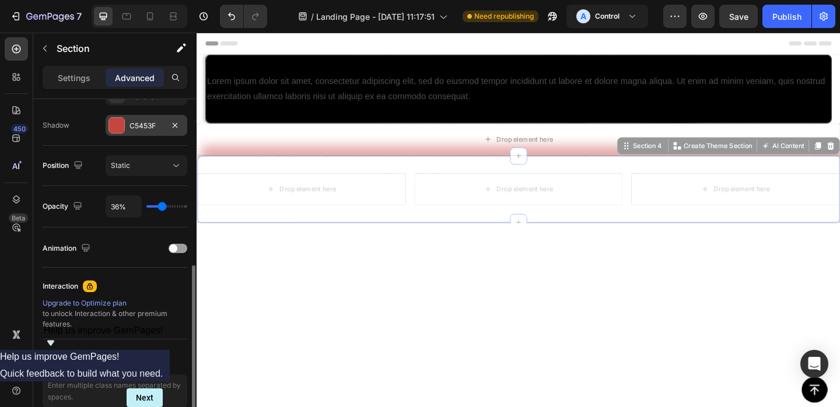
type input "32"
type input "29%"
type input "29"
type input "27%"
type input "27"
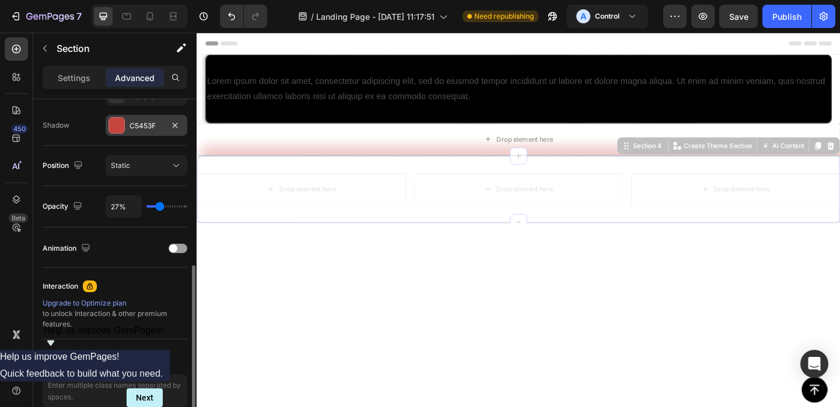
type input "26%"
type input "26"
type input "25%"
type input "25"
type input "24%"
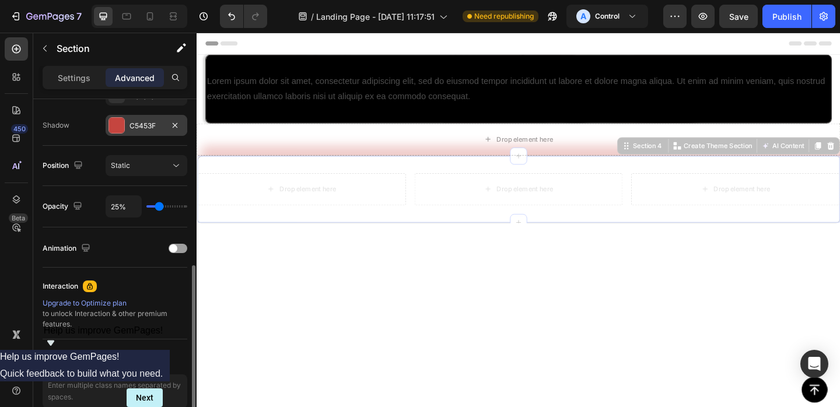
type input "24"
type input "21%"
type input "21"
type input "17%"
type input "17"
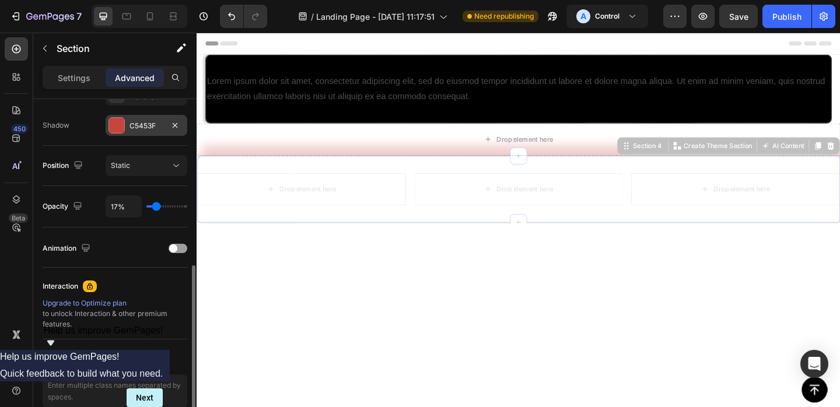
type input "13%"
type input "13"
type input "10%"
type input "10"
type input "8%"
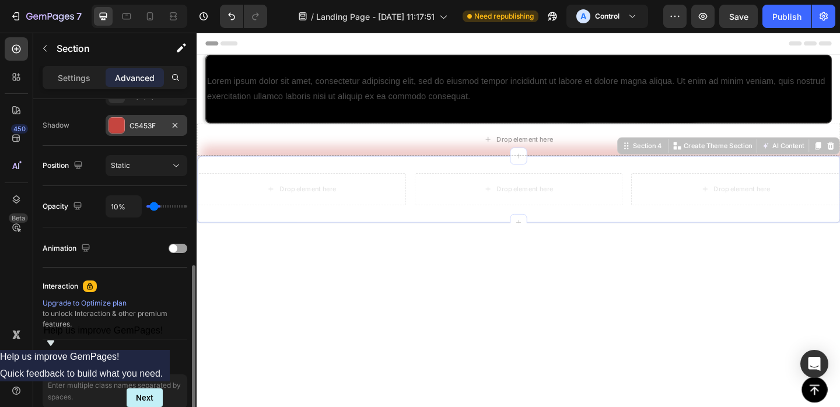
type input "8"
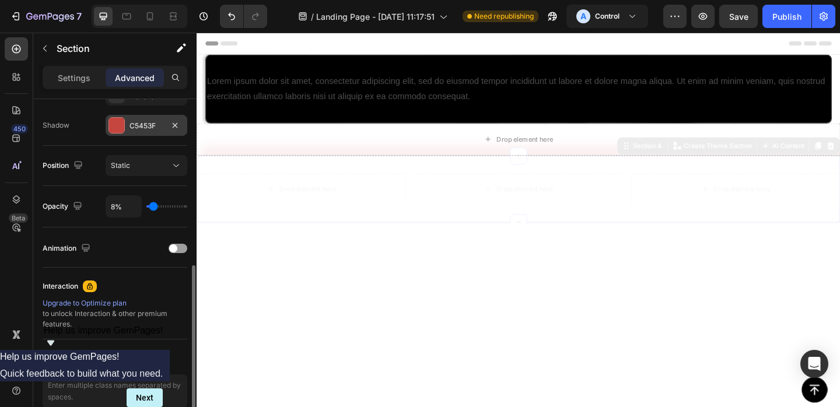
type input "10%"
type input "10"
type input "13%"
type input "13"
type input "17%"
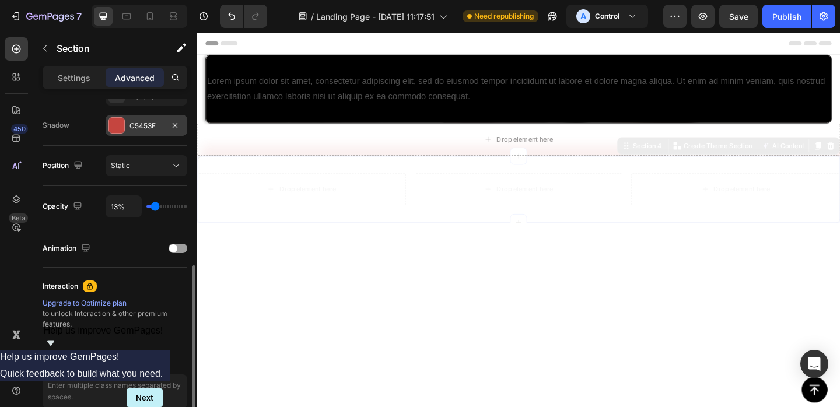
type input "17"
type input "23%"
type input "23"
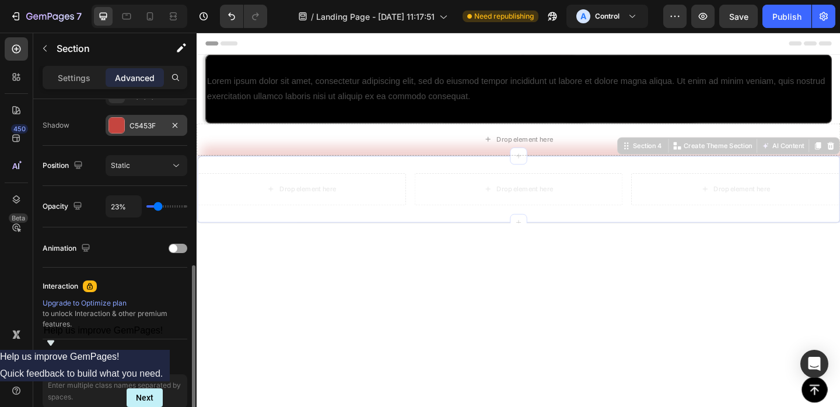
type input "29%"
type input "29"
type input "34%"
type input "34"
type input "38%"
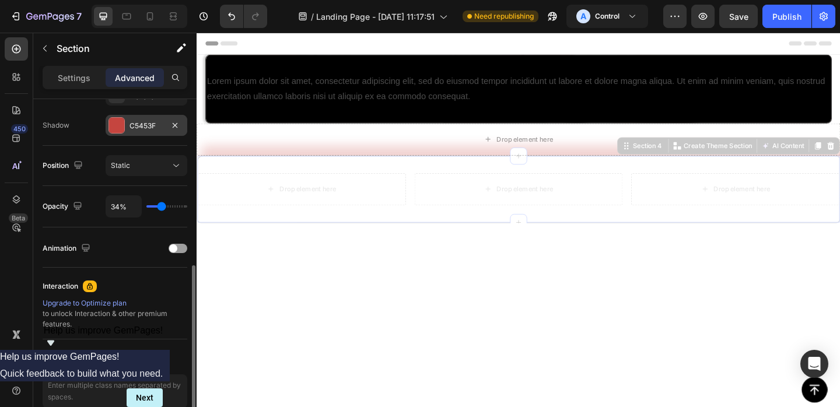
type input "38"
type input "42%"
type input "42"
type input "45%"
type input "45"
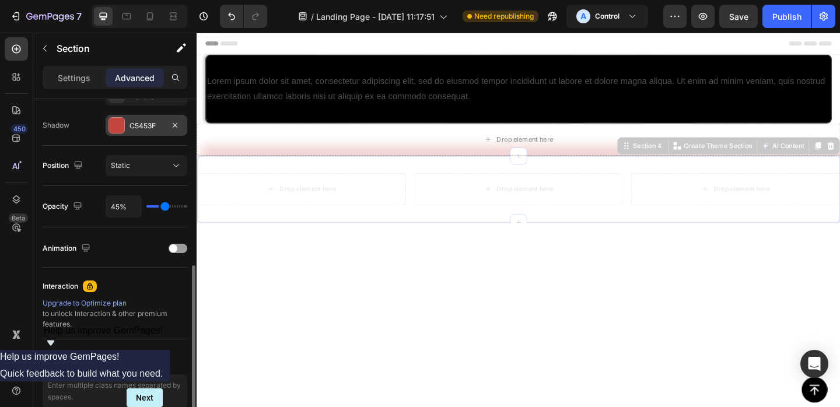
type input "48%"
type input "48"
type input "50%"
type input "50"
type input "52%"
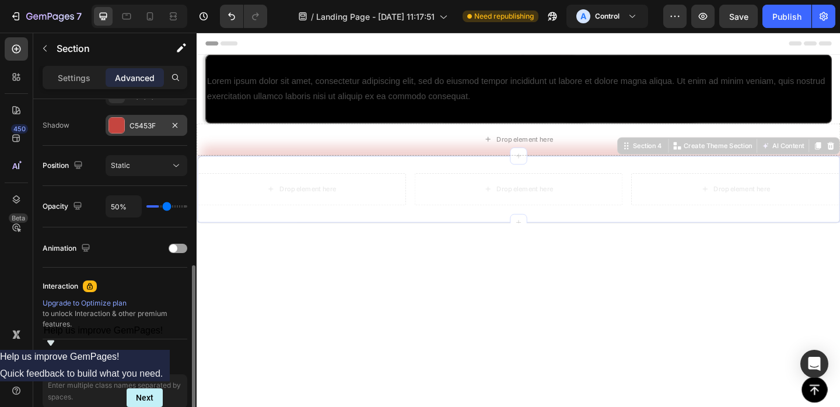
type input "52"
type input "53%"
type input "53"
type input "55%"
type input "55"
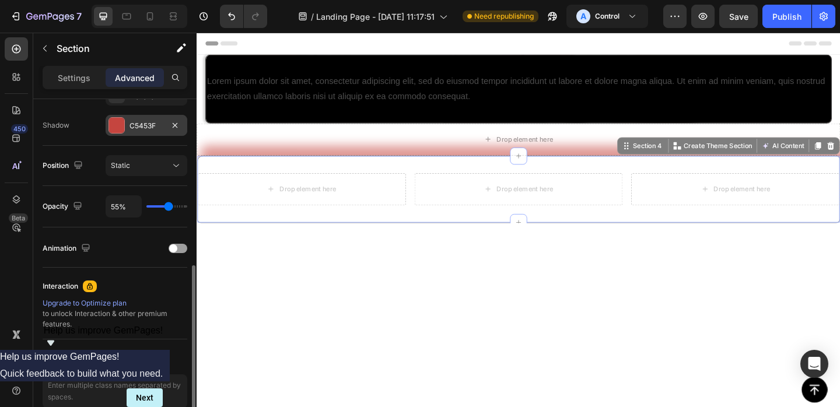
type input "56%"
type input "56"
type input "54%"
type input "54"
type input "49%"
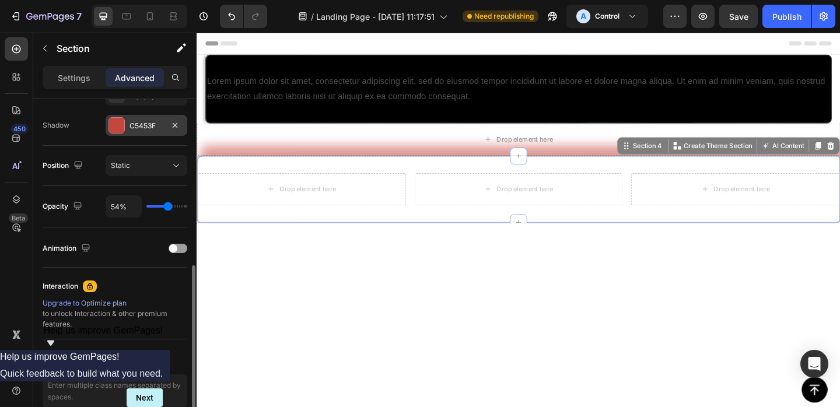
type input "49"
type input "41%"
type input "41"
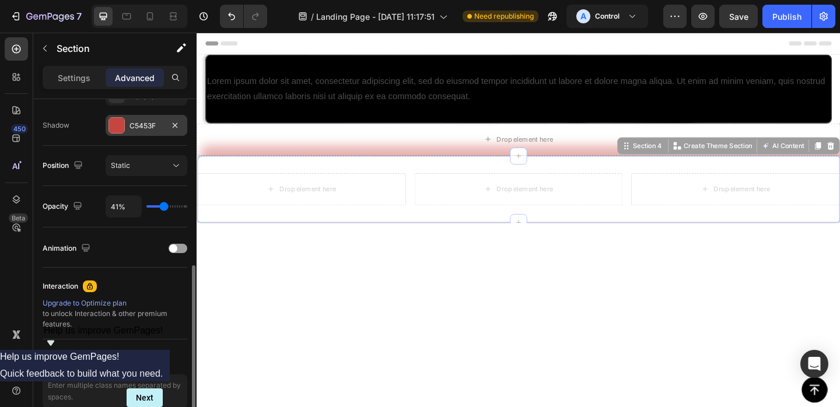
type input "31%"
type input "31"
type input "21%"
type input "21"
type input "12%"
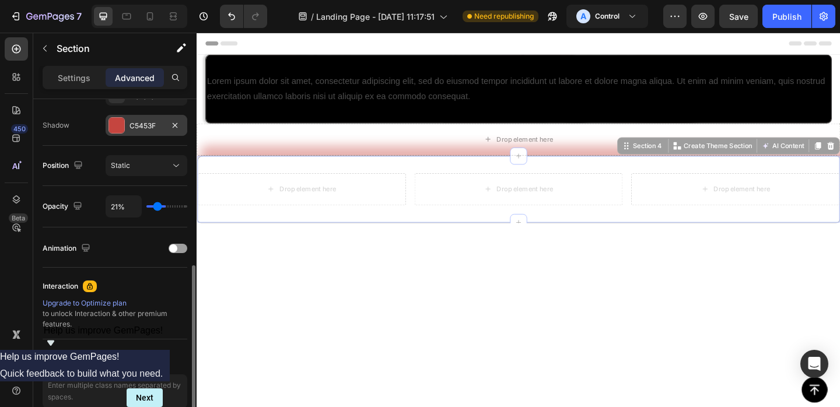
type input "12"
type input "3%"
type input "3"
type input "0%"
type input "0"
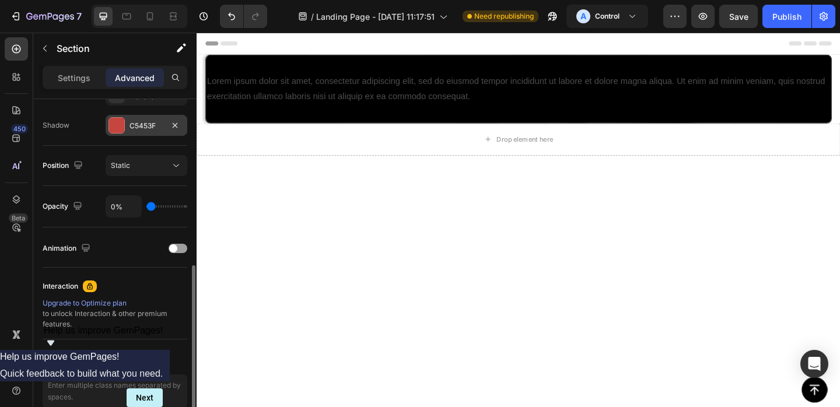
type input "27%"
type input "27"
type input "43%"
type input "43"
type input "60%"
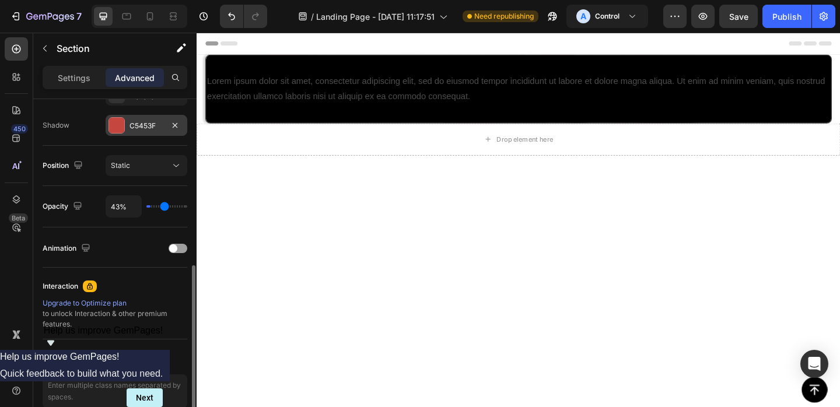
type input "60"
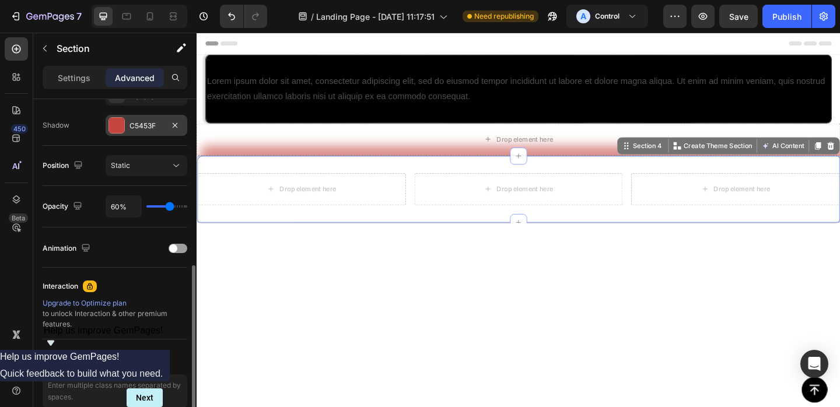
type input "76%"
type input "76"
type input "89%"
type input "89"
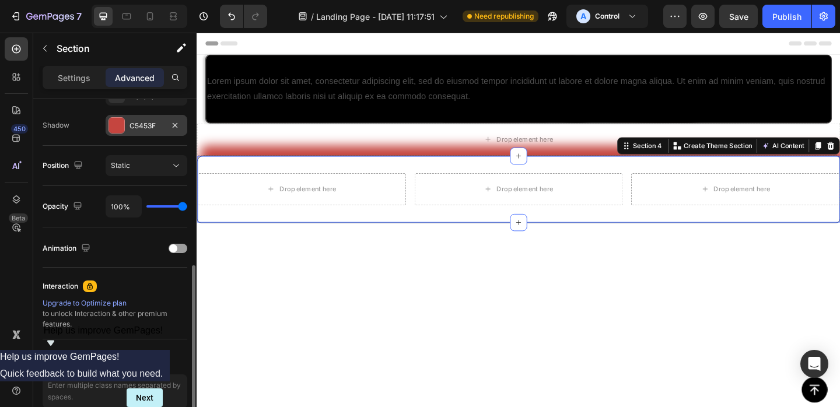
drag, startPoint x: 166, startPoint y: 205, endPoint x: 196, endPoint y: 196, distance: 32.3
click at [187, 205] on input "range" at bounding box center [166, 206] width 41 height 2
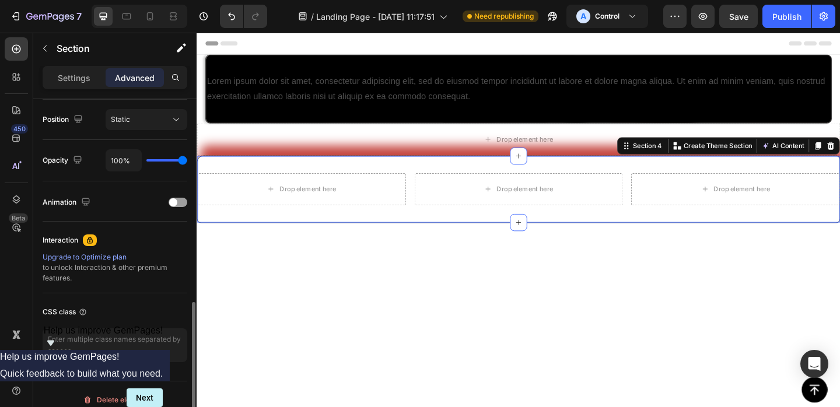
scroll to position [437, 0]
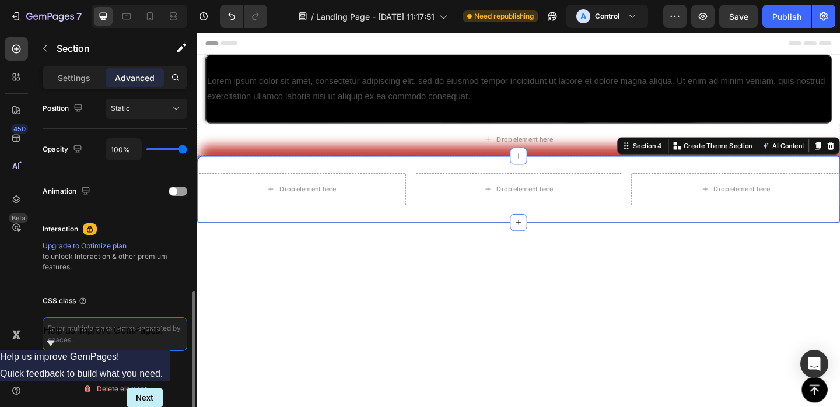
click at [98, 337] on textarea at bounding box center [115, 334] width 145 height 34
click at [114, 340] on textarea at bounding box center [115, 334] width 145 height 34
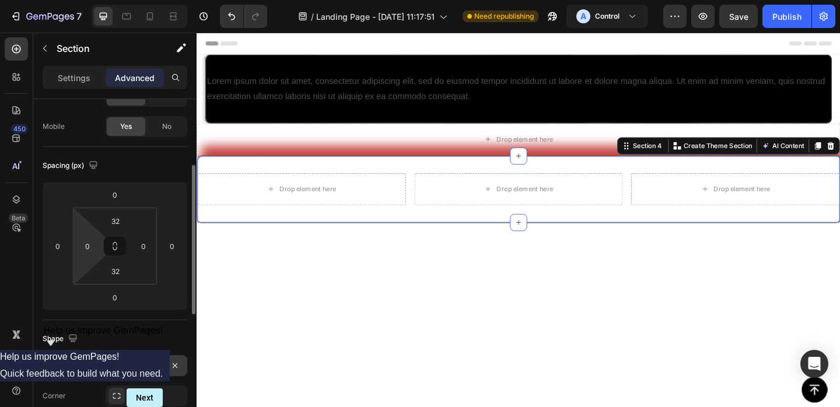
scroll to position [74, 0]
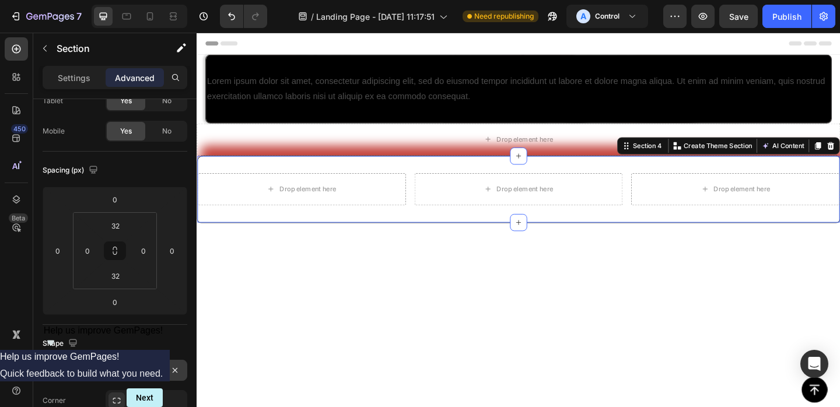
click at [507, 176] on div "Drop element here Drop element here Drop element here Section 4 Create Theme Se…" at bounding box center [546, 202] width 700 height 73
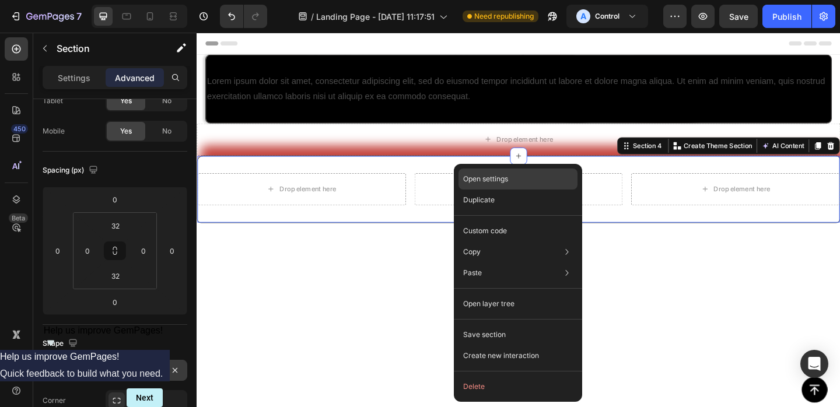
click at [487, 177] on p "Open settings" at bounding box center [485, 179] width 45 height 10
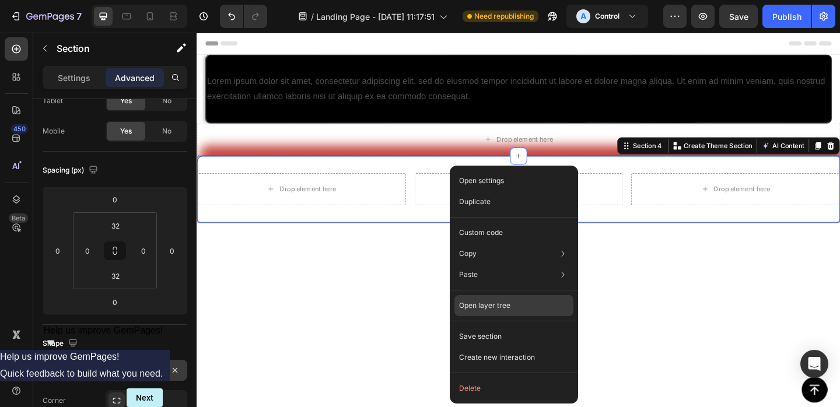
click at [514, 303] on div "Open layer tree" at bounding box center [513, 305] width 119 height 21
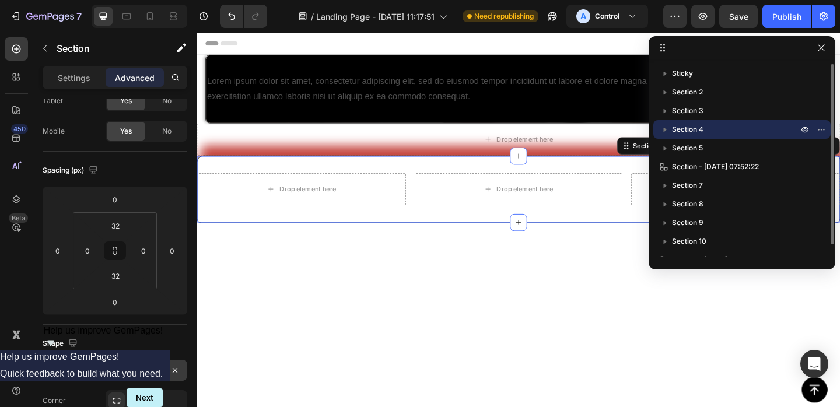
click at [664, 130] on icon "button" at bounding box center [665, 130] width 3 height 5
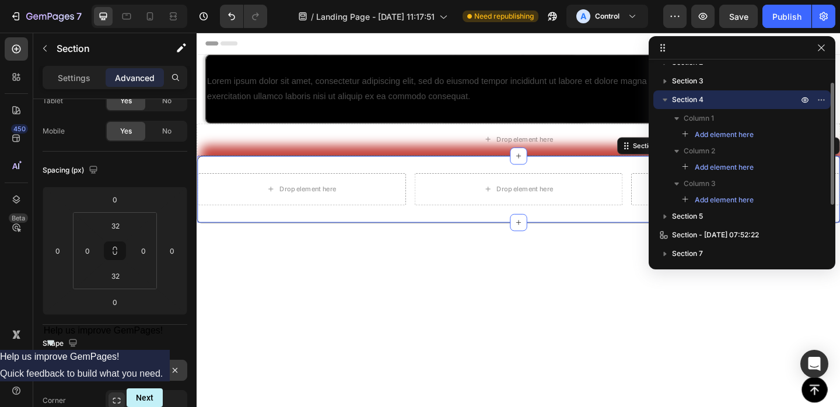
scroll to position [65, 0]
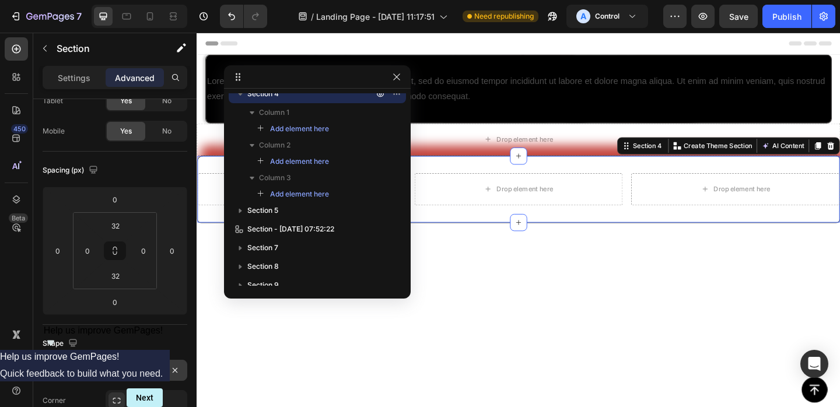
drag, startPoint x: 660, startPoint y: 46, endPoint x: 224, endPoint y: 64, distance: 436.5
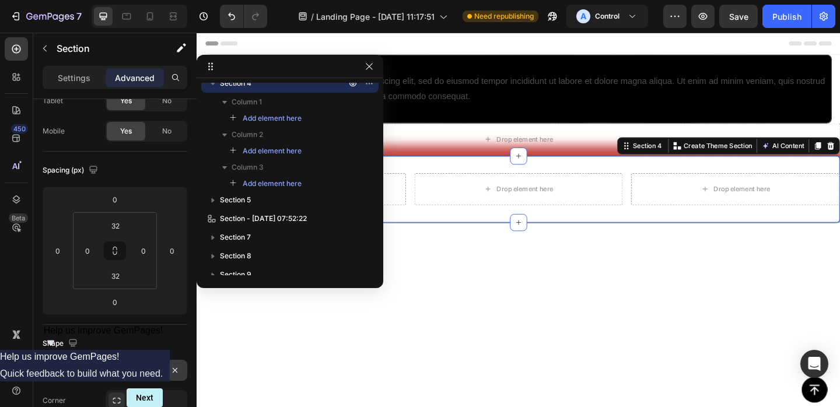
drag, startPoint x: 224, startPoint y: 64, endPoint x: 109, endPoint y: 45, distance: 116.4
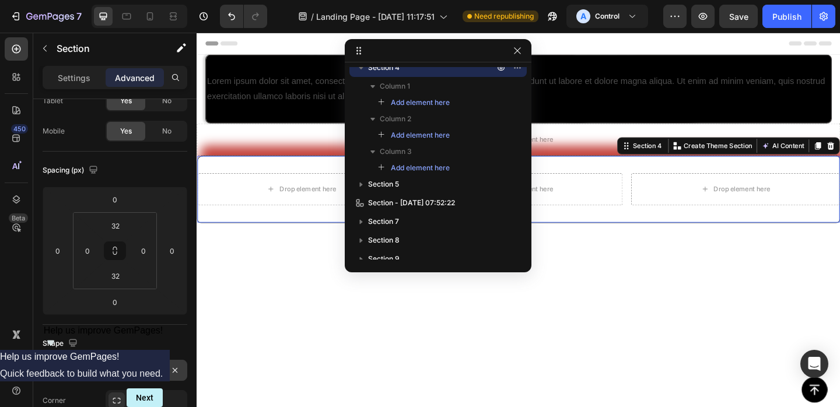
drag, startPoint x: 271, startPoint y: 64, endPoint x: 803, endPoint y: -41, distance: 542.1
click at [803, 0] on html "7 Version history / Landing Page - [DATE] 11:17:51 Need republishing A Control …" at bounding box center [420, 25] width 840 height 51
drag, startPoint x: 429, startPoint y: 42, endPoint x: 491, endPoint y: 41, distance: 61.8
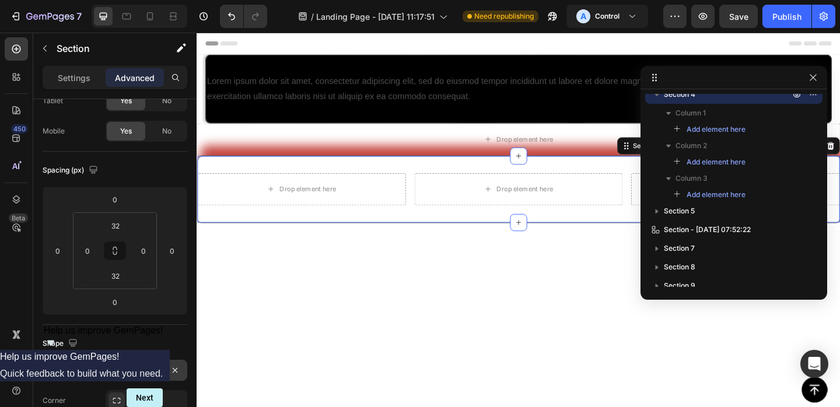
drag, startPoint x: 455, startPoint y: 50, endPoint x: 756, endPoint y: 61, distance: 301.1
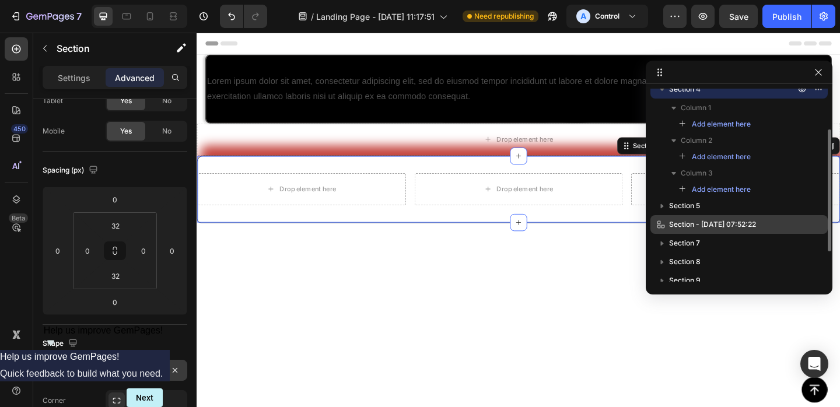
click at [701, 225] on span "Section - [DATE] 07:52:22" at bounding box center [712, 225] width 87 height 12
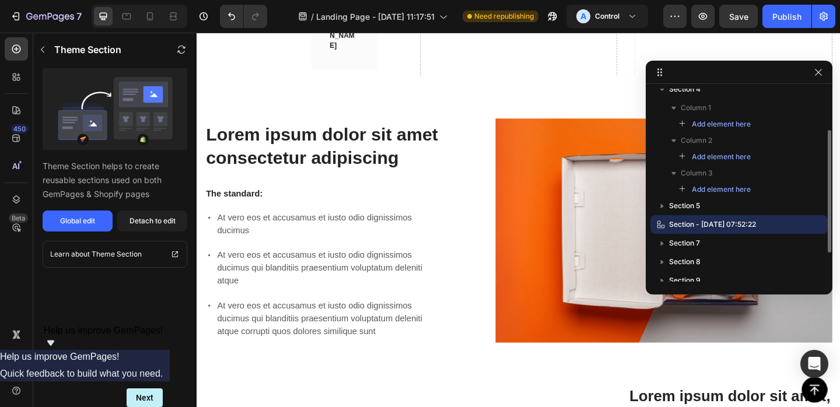
scroll to position [1212, 0]
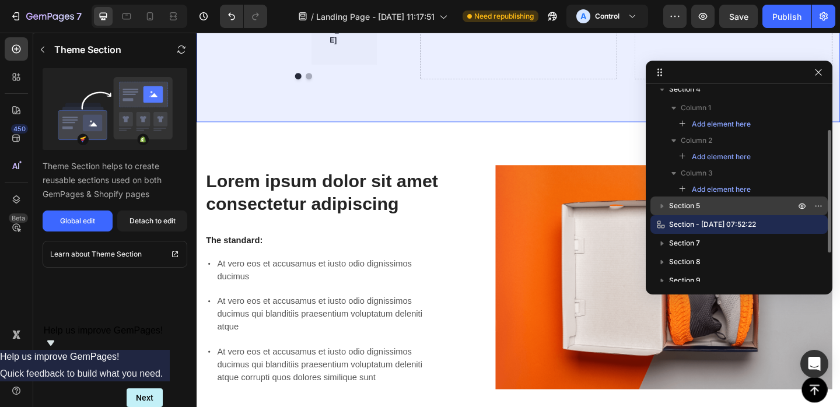
click at [703, 206] on p "Section 5" at bounding box center [733, 206] width 128 height 12
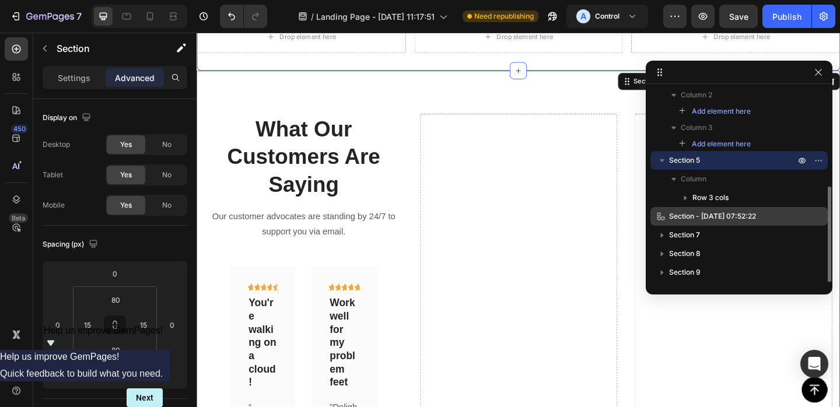
scroll to position [143, 0]
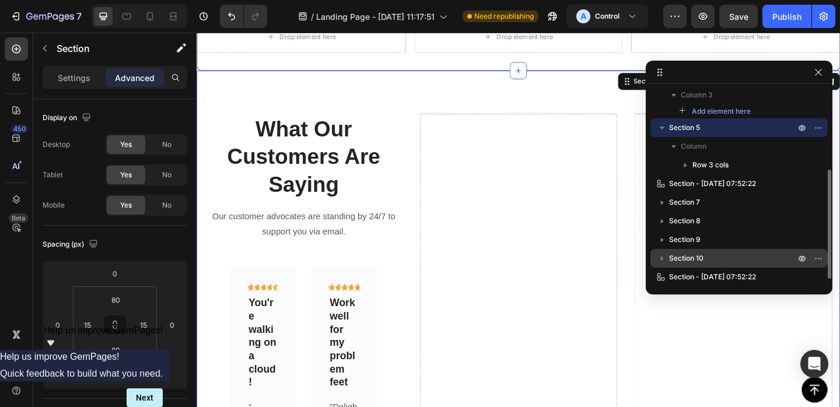
click at [703, 255] on span "Section 10" at bounding box center [686, 258] width 34 height 12
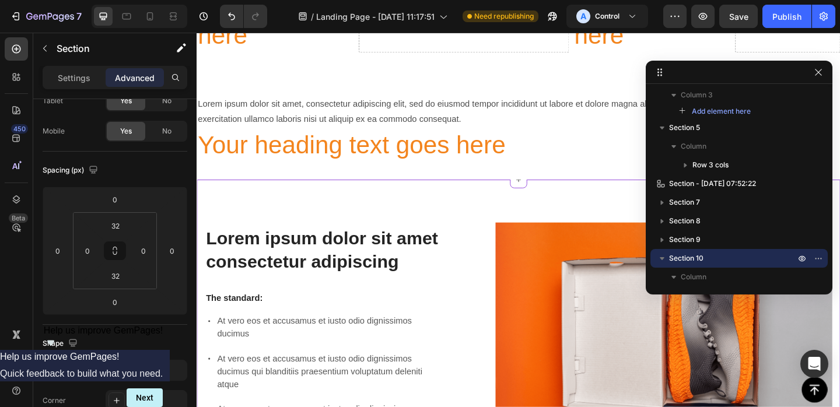
scroll to position [2552, 0]
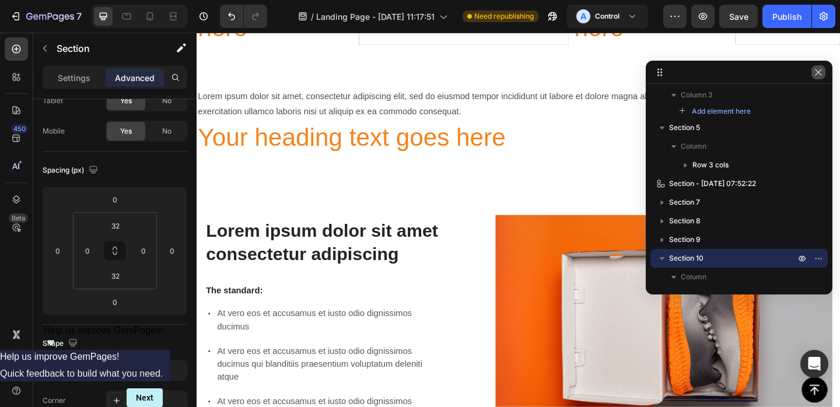
click at [820, 71] on icon "button" at bounding box center [817, 72] width 9 height 9
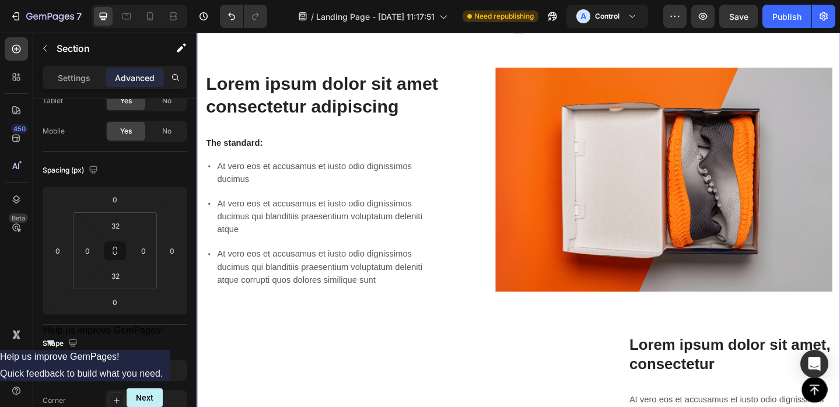
scroll to position [2687, 0]
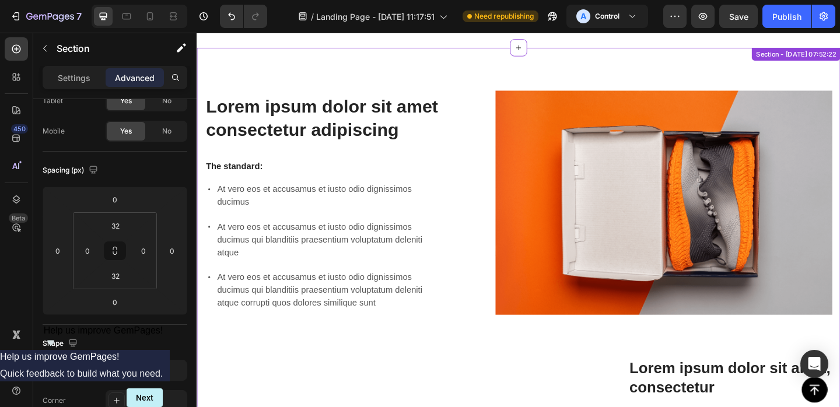
click at [432, 167] on div "Lorem ipsum dolor sit amet consectetur adipiscing Heading The standard: Text Bl…" at bounding box center [335, 218] width 261 height 244
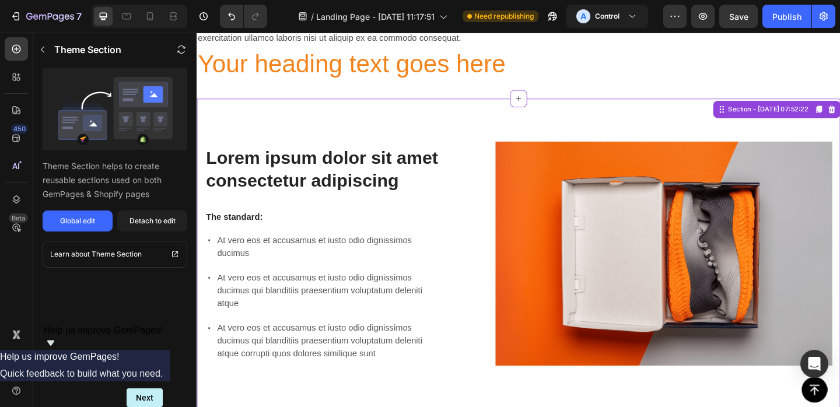
scroll to position [2598, 0]
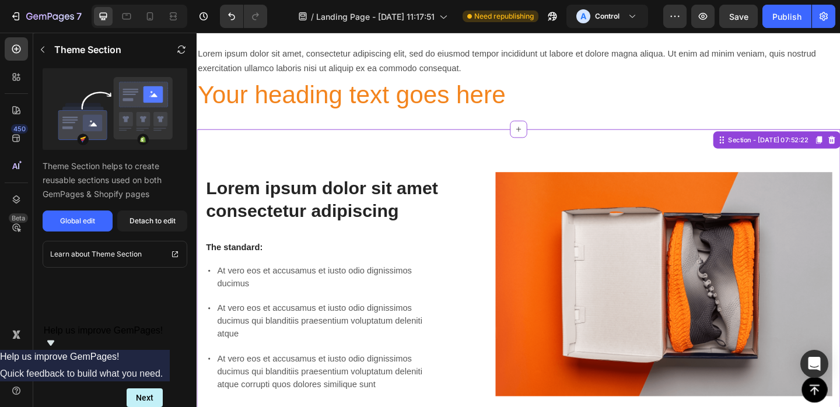
click at [378, 144] on div "Lorem ipsum dolor sit amet consectetur adipiscing Heading The standard: Text Bl…" at bounding box center [546, 410] width 700 height 545
click at [379, 164] on div "Lorem ipsum dolor sit amet consectetur adipiscing Heading The standard: Text Bl…" at bounding box center [546, 410] width 700 height 545
click at [389, 199] on h2 "Lorem ipsum dolor sit amet consectetur adipiscing" at bounding box center [335, 214] width 261 height 52
click at [402, 230] on h2 "Lorem ipsum dolor sit amet consectetur adipiscing" at bounding box center [335, 214] width 261 height 52
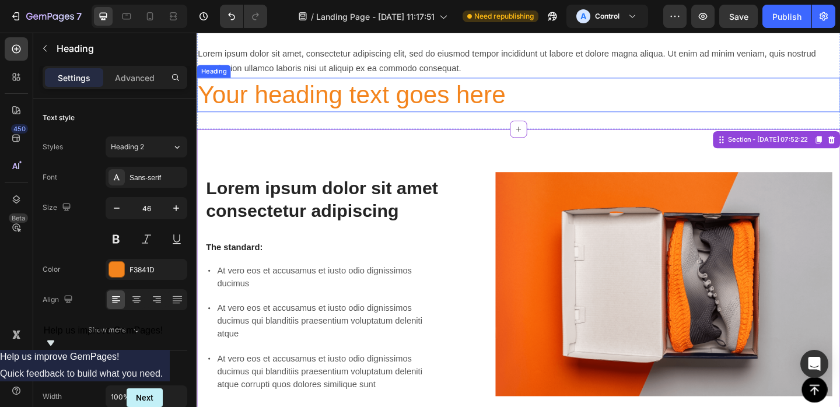
click at [397, 97] on h2 "Your heading text goes here" at bounding box center [546, 100] width 700 height 37
